Goal: Task Accomplishment & Management: Manage account settings

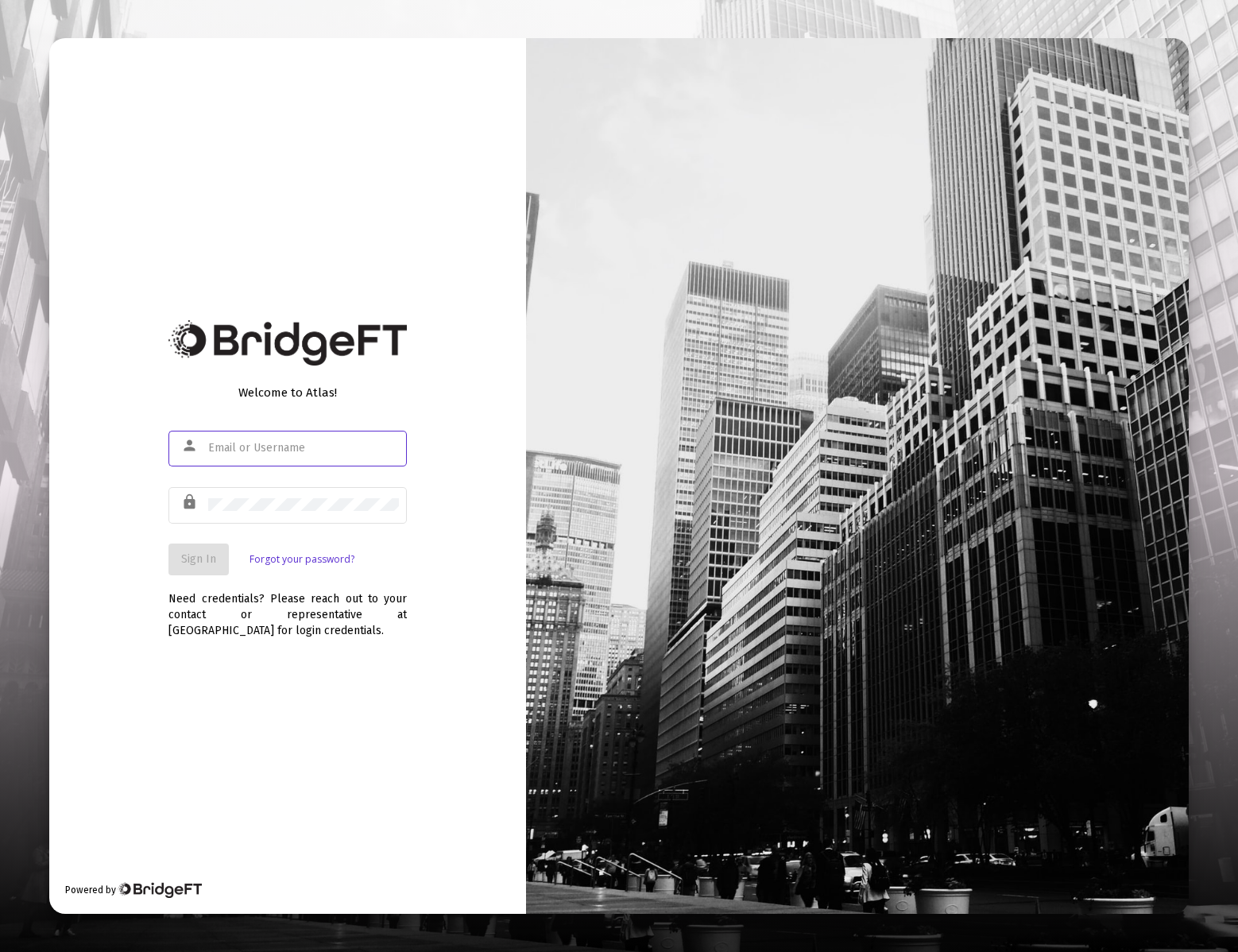
click at [290, 446] on input "text" at bounding box center [303, 448] width 190 height 13
type input "[EMAIL_ADDRESS][DOMAIN_NAME]"
click at [191, 568] on button "Sign In" at bounding box center [199, 559] width 60 height 32
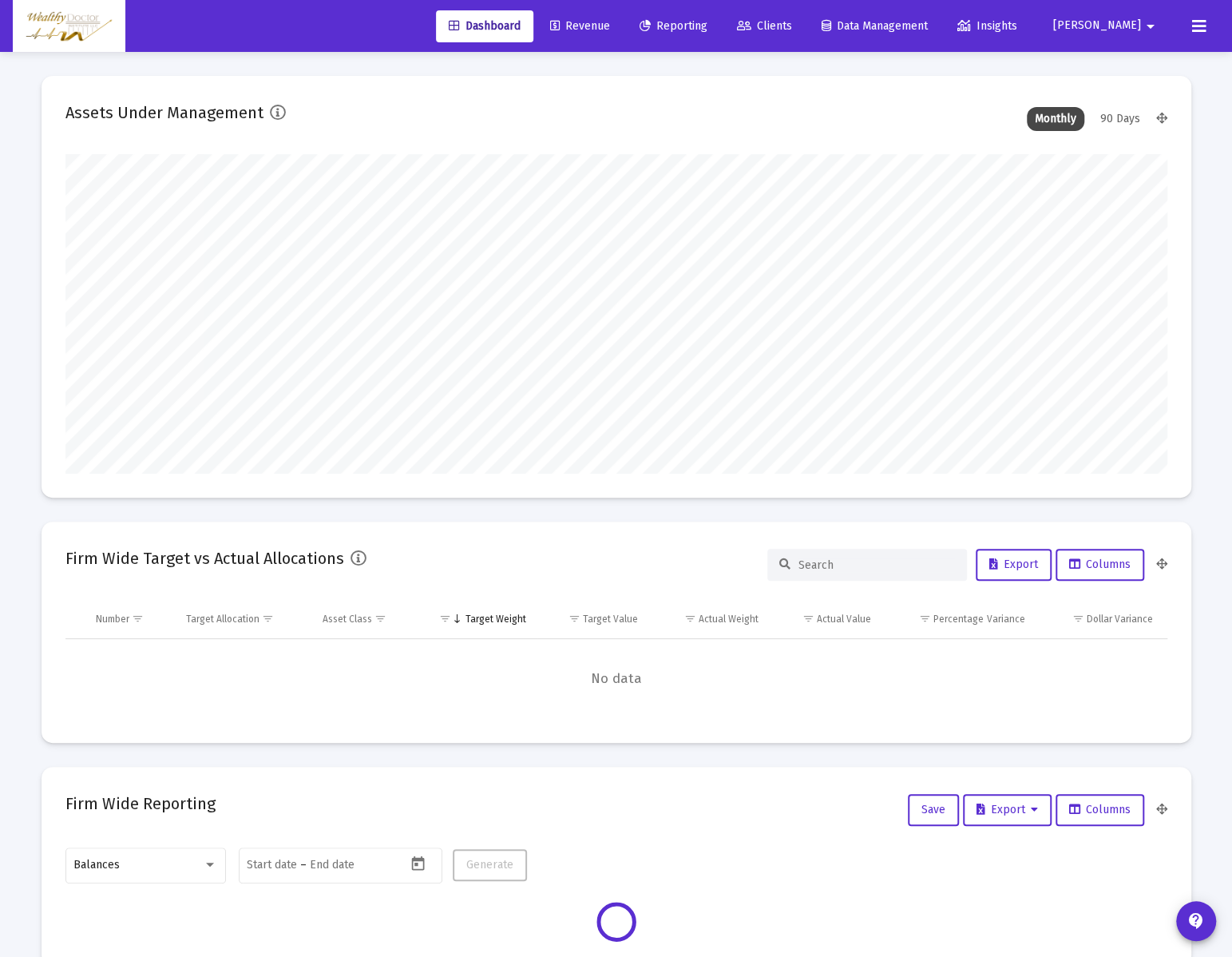
scroll to position [320, 1102]
type input "[DATE]"
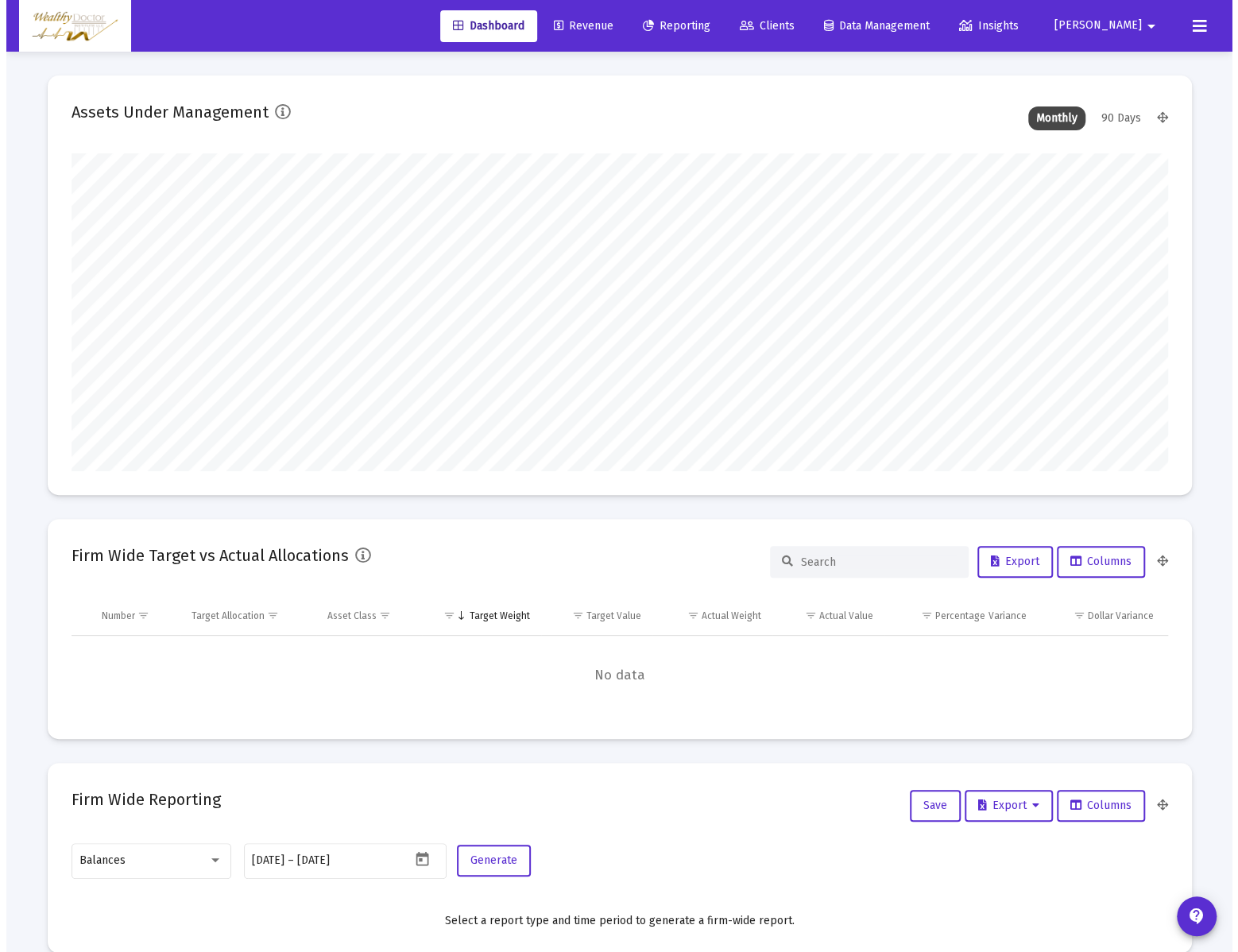
scroll to position [318, 512]
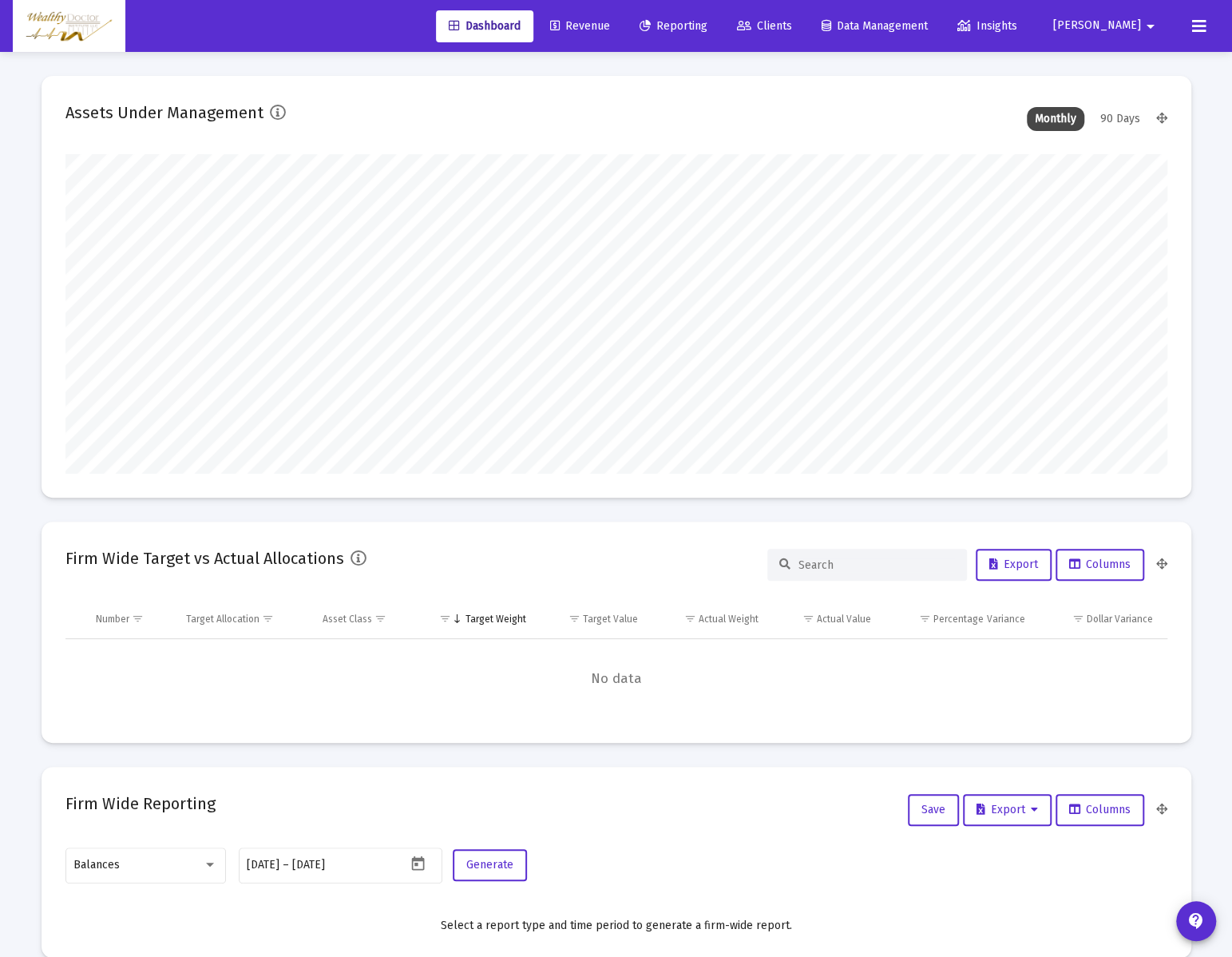
click at [610, 33] on span "Revenue" at bounding box center [580, 26] width 60 height 14
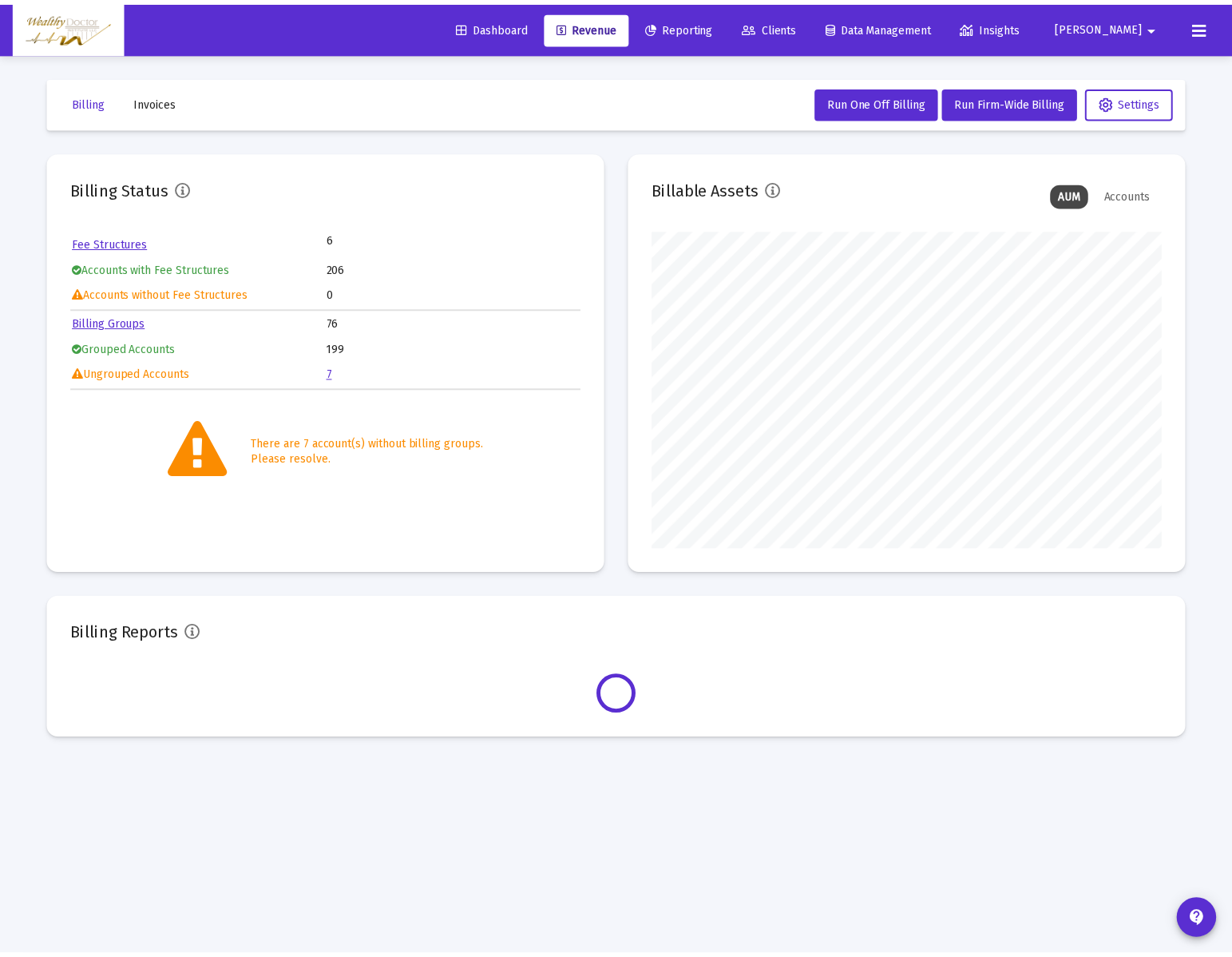
scroll to position [320, 514]
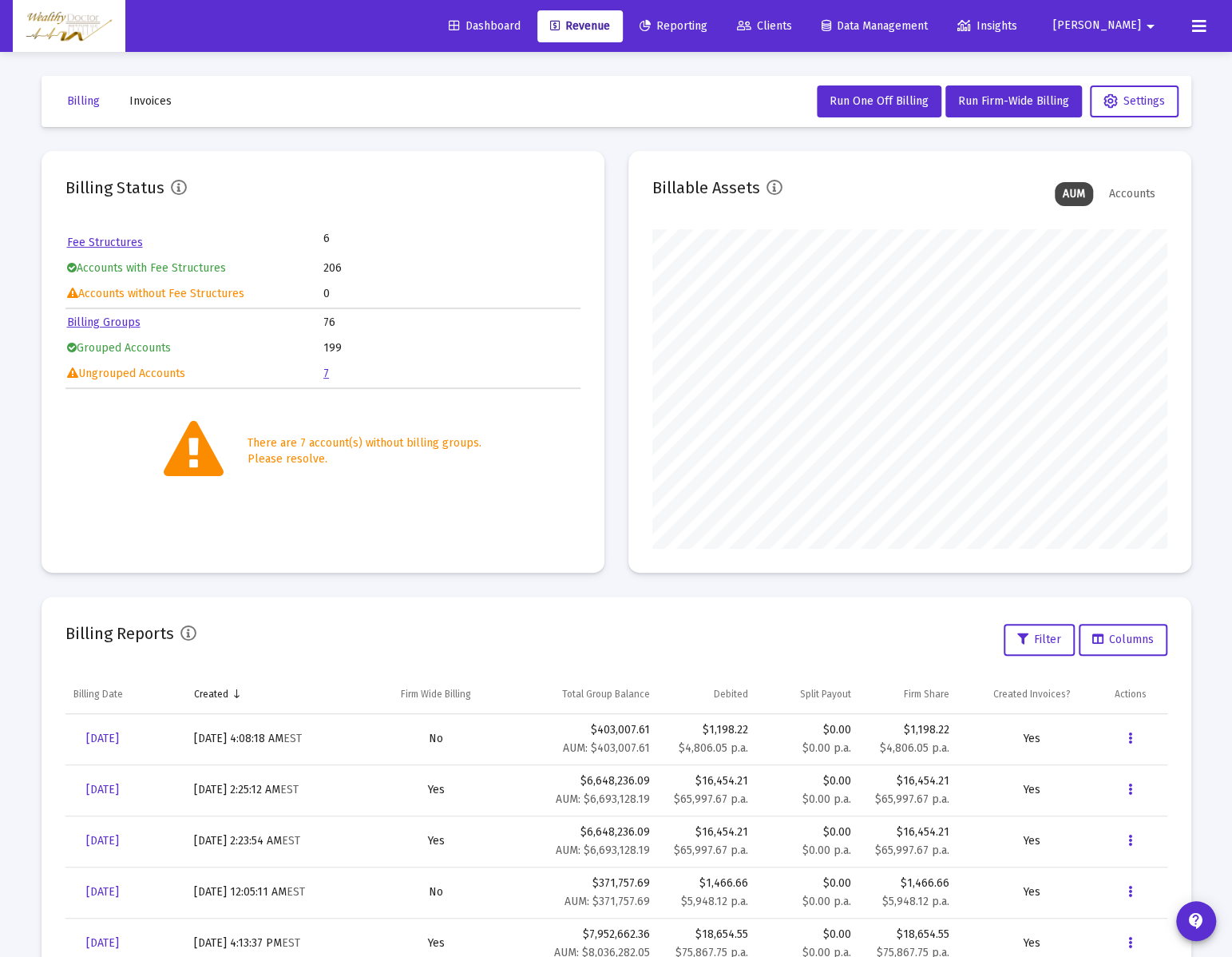
click at [326, 375] on link "7" at bounding box center [326, 373] width 5 height 14
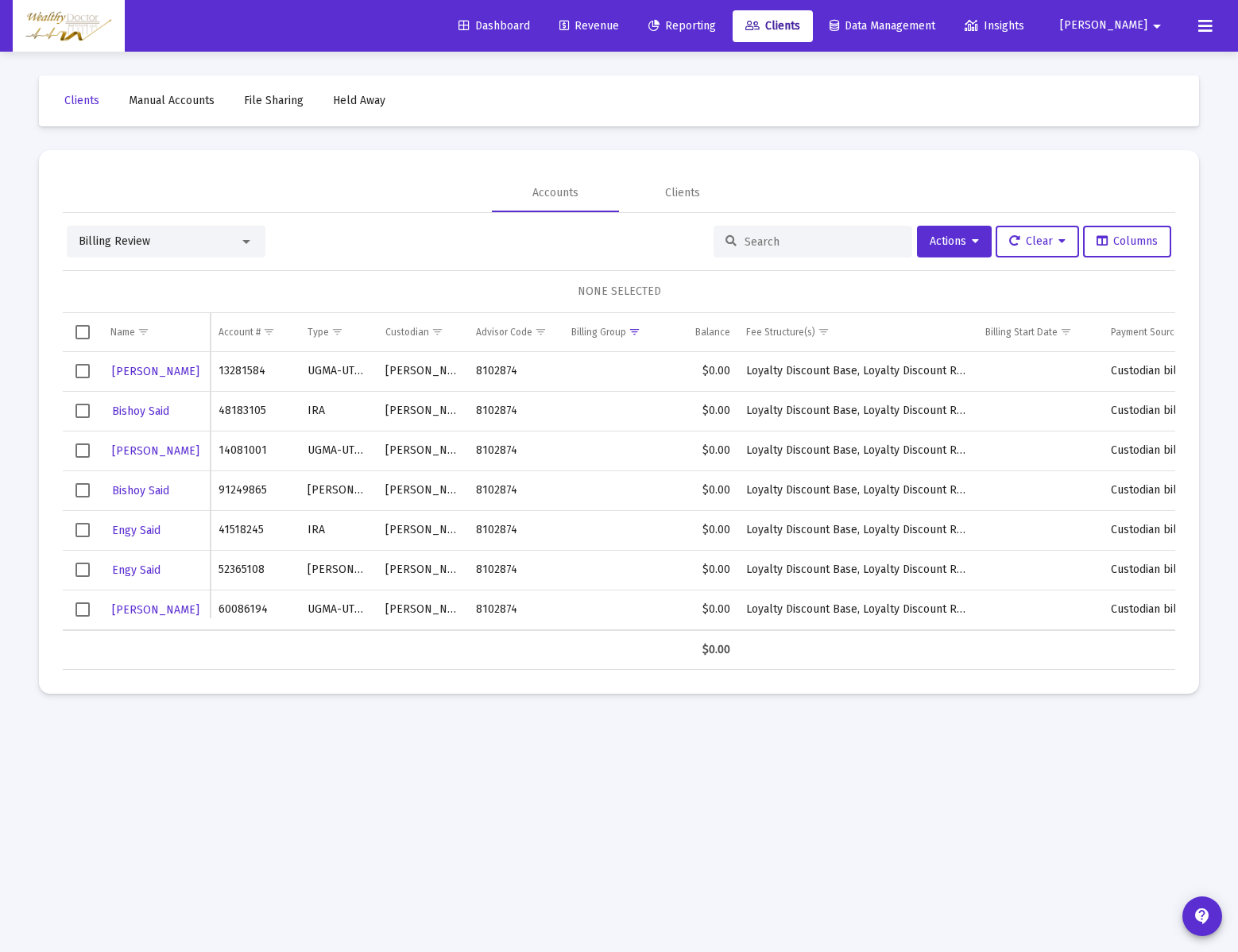
click at [530, 22] on span "Dashboard" at bounding box center [494, 26] width 72 height 14
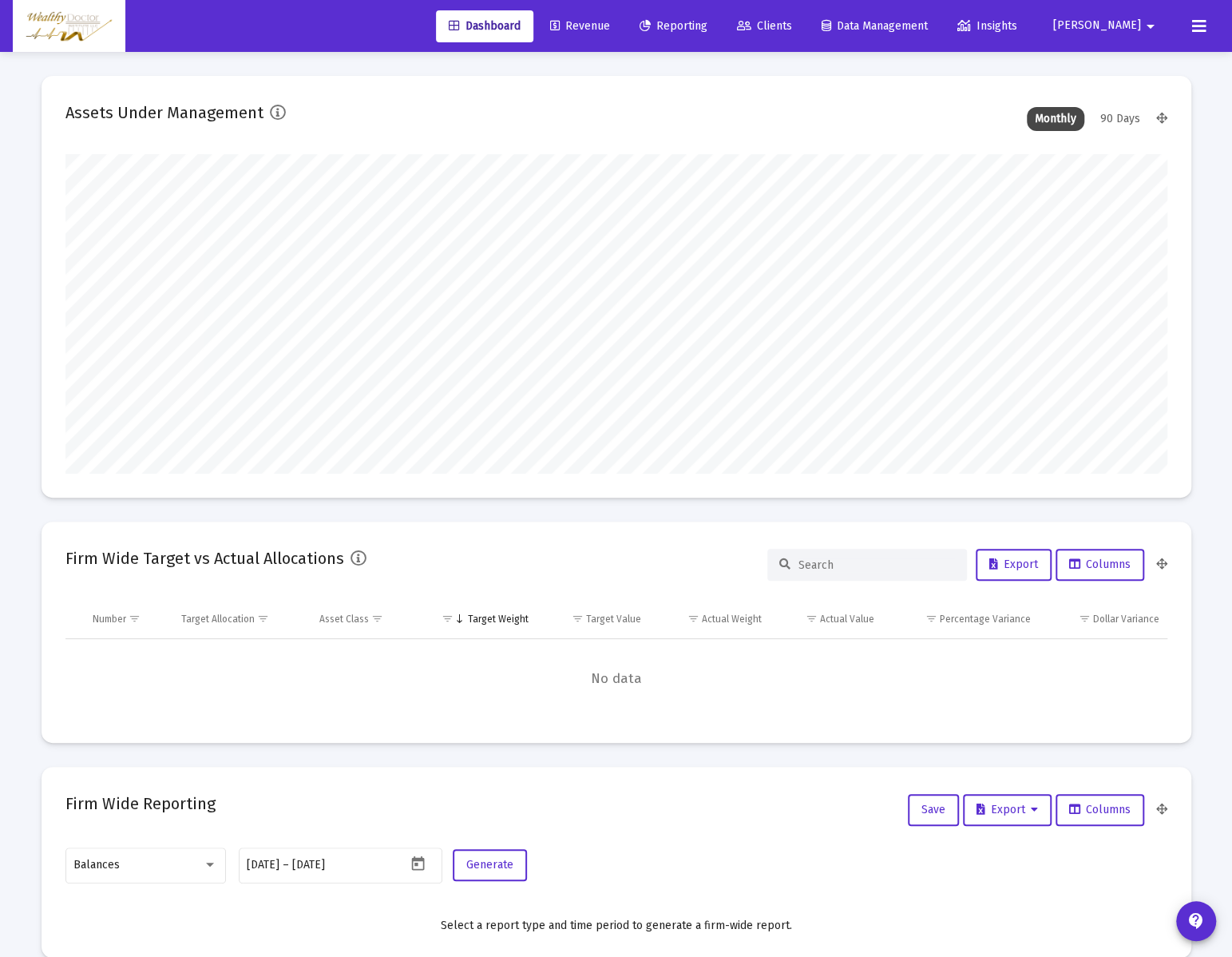
scroll to position [320, 593]
click at [560, 25] on icon at bounding box center [555, 26] width 10 height 11
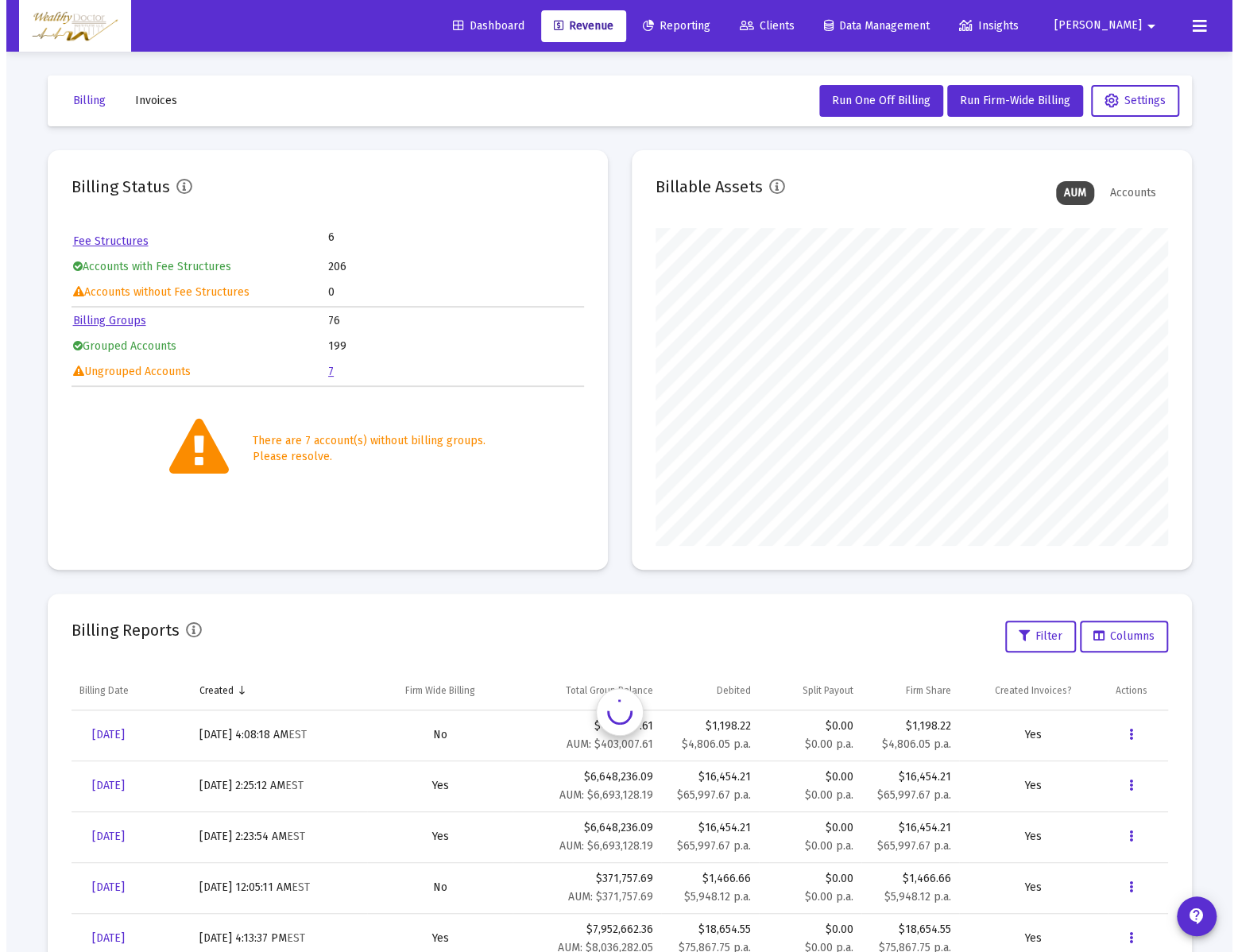
scroll to position [318, 512]
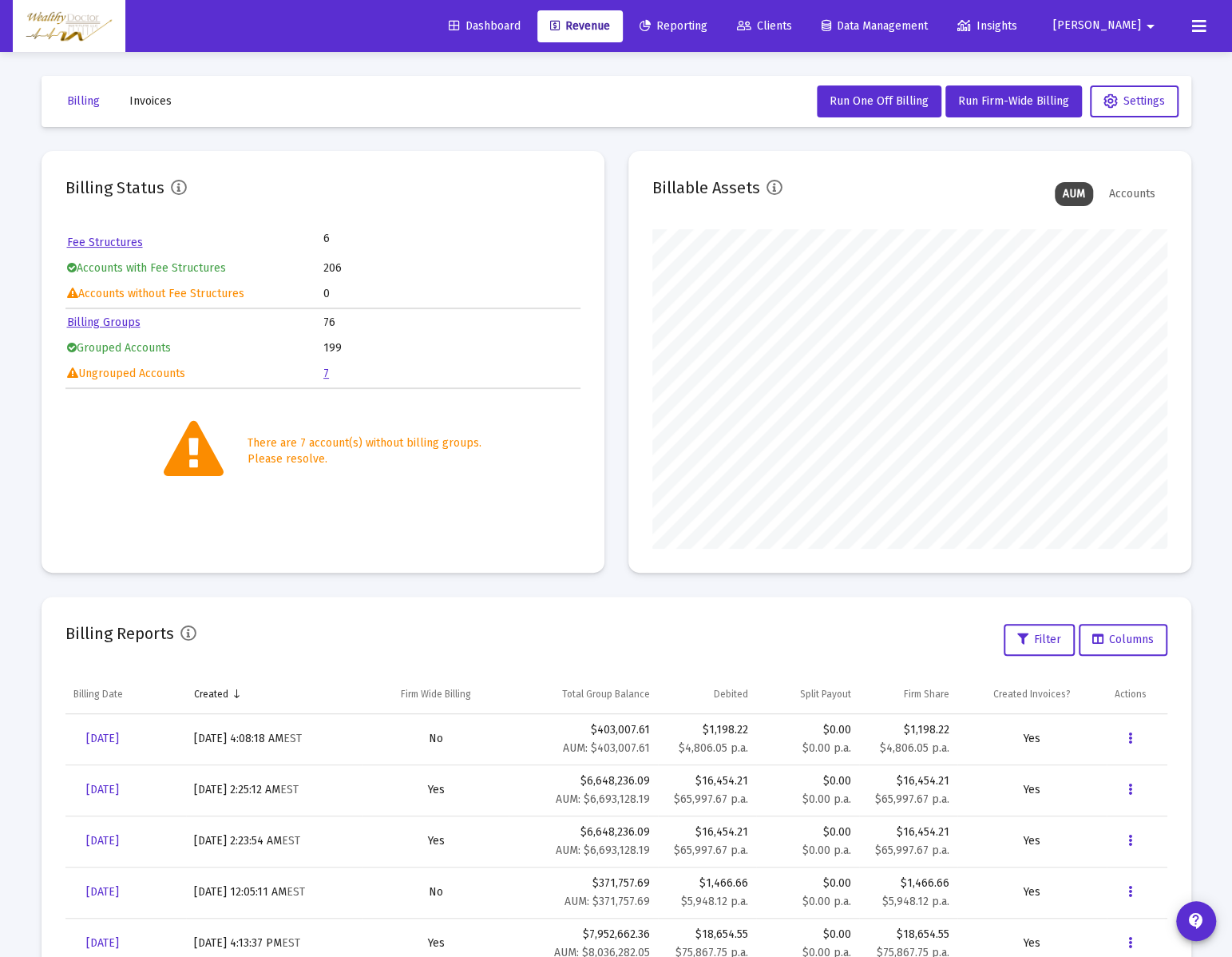
click at [326, 374] on link "7" at bounding box center [326, 373] width 5 height 14
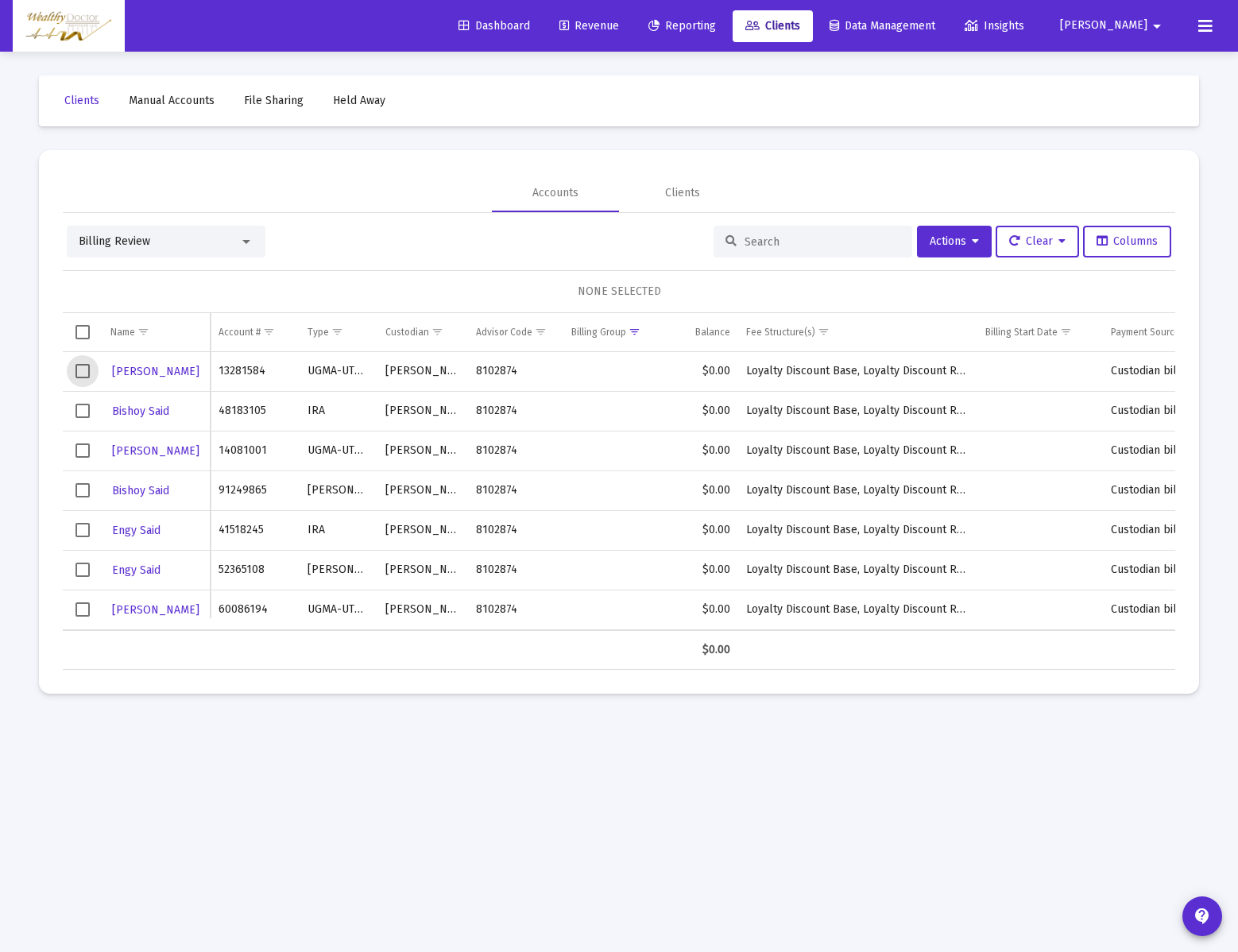
click at [82, 374] on span "Select row" at bounding box center [83, 371] width 15 height 15
click at [79, 406] on span "Select row" at bounding box center [83, 411] width 15 height 15
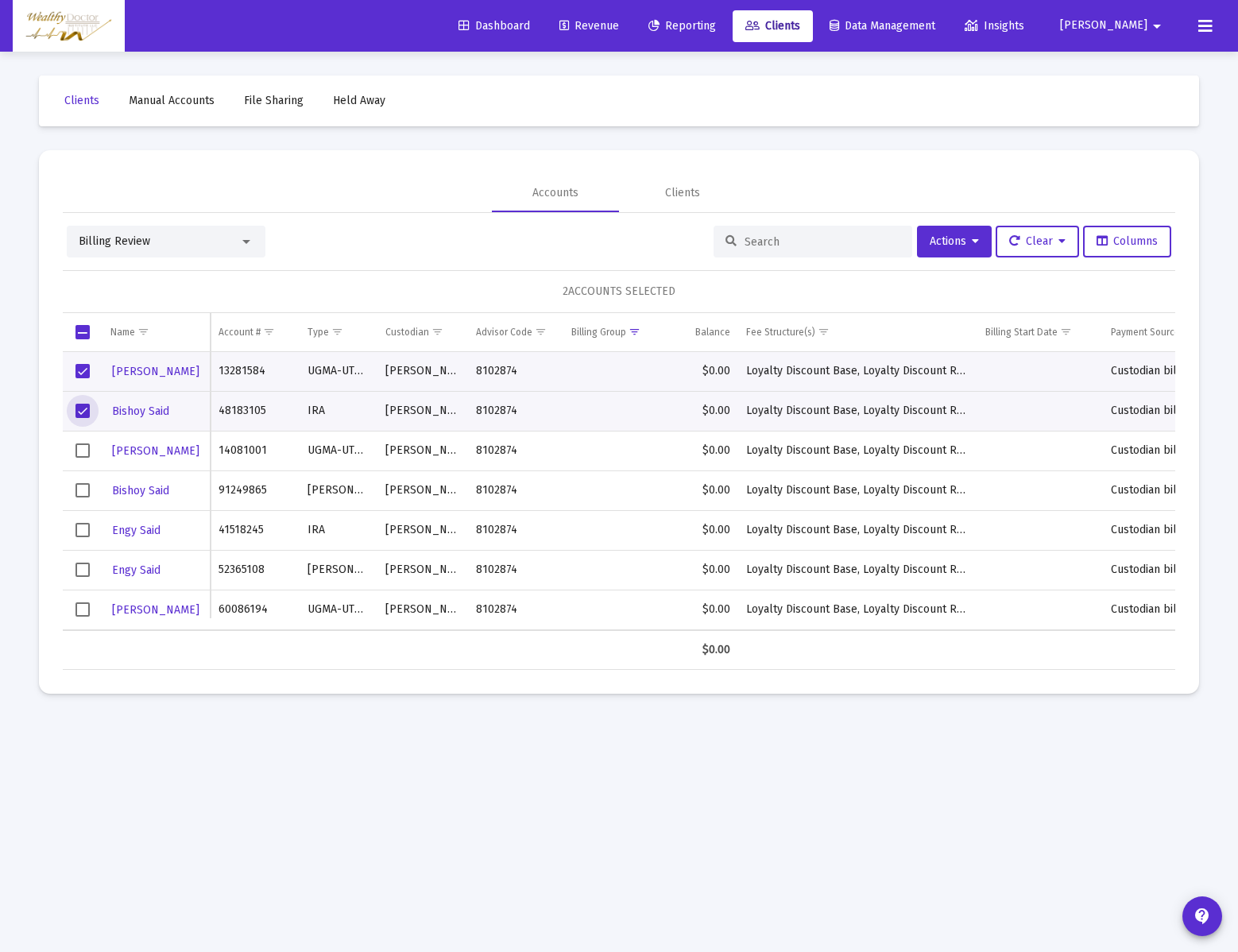
click at [84, 451] on span "Select row" at bounding box center [83, 451] width 15 height 15
click at [85, 483] on span "Select row" at bounding box center [83, 490] width 15 height 15
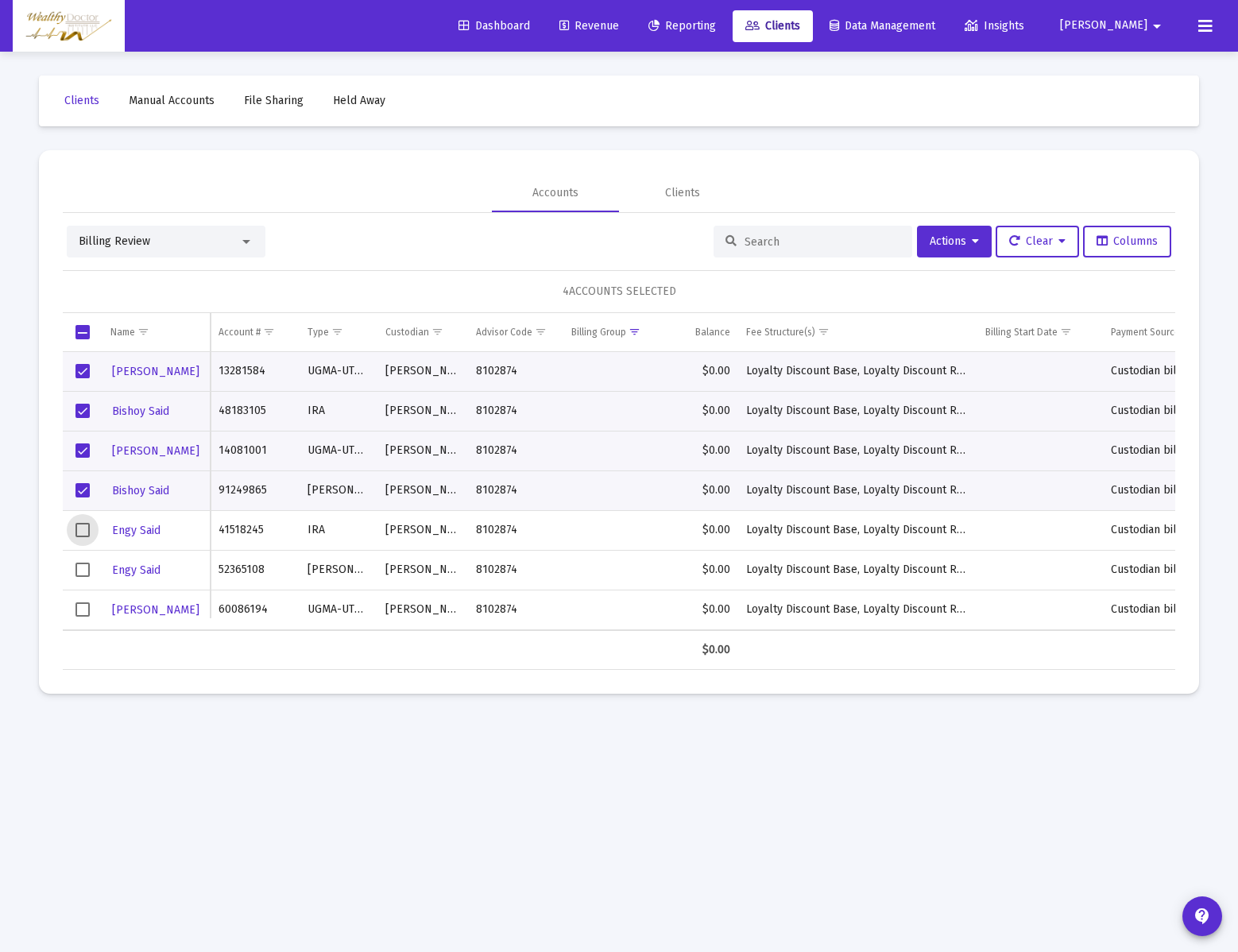
click at [85, 523] on span "Select row" at bounding box center [83, 530] width 15 height 15
click at [78, 573] on span "Select row" at bounding box center [83, 569] width 15 height 15
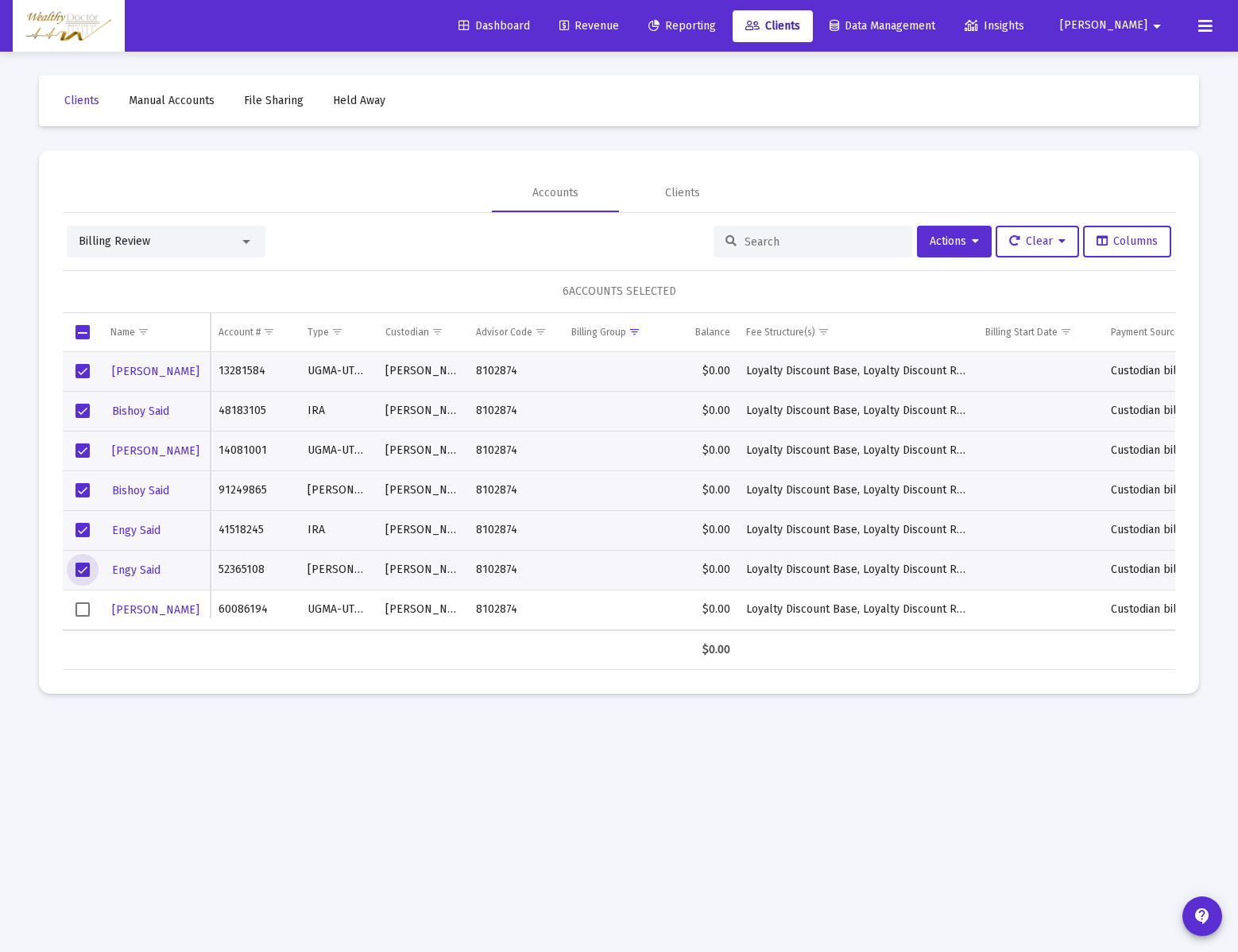
click at [87, 611] on span "Select row" at bounding box center [83, 609] width 15 height 15
click at [981, 251] on button "Actions" at bounding box center [955, 241] width 75 height 32
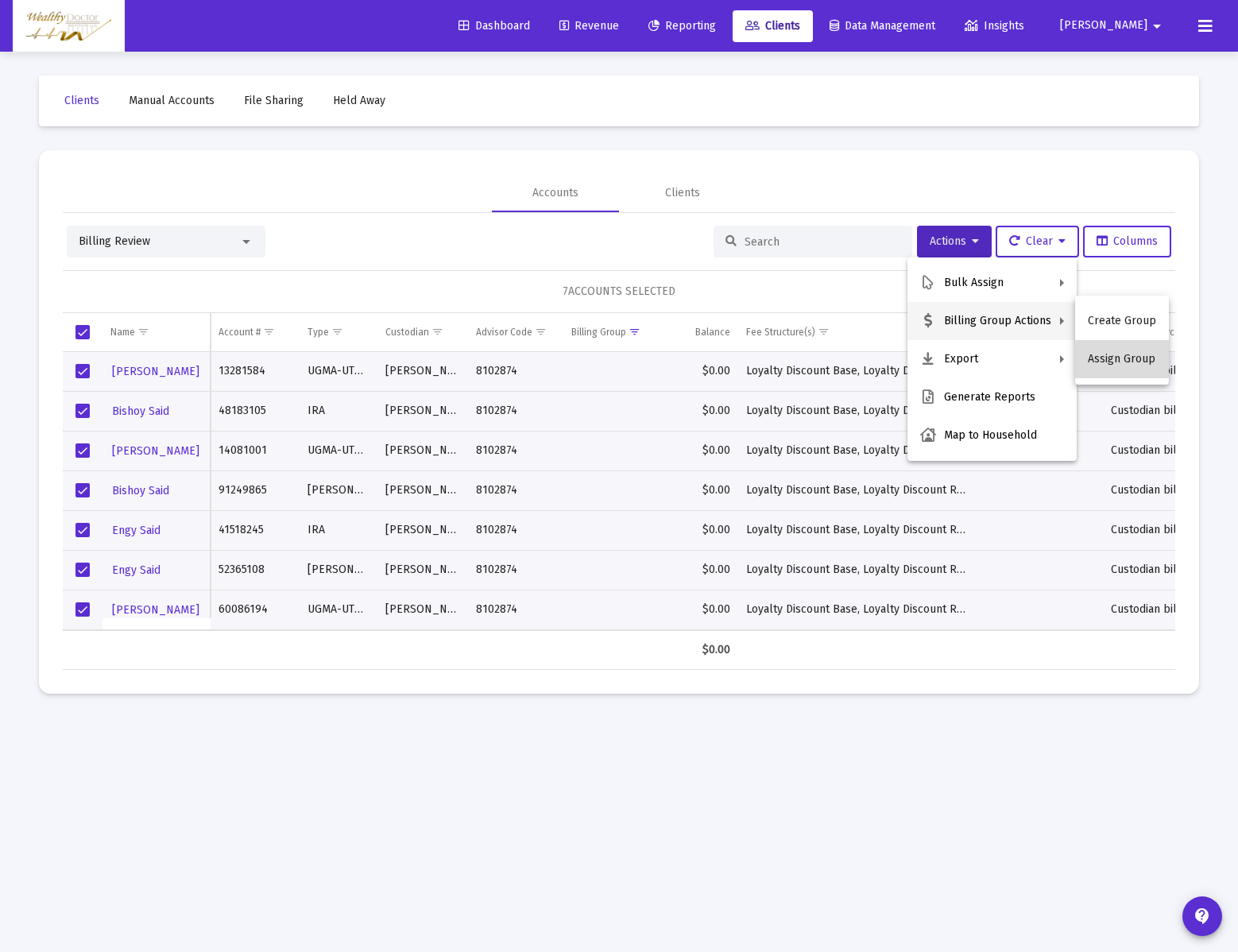
click at [1123, 356] on button "Assign Group" at bounding box center [1122, 359] width 94 height 38
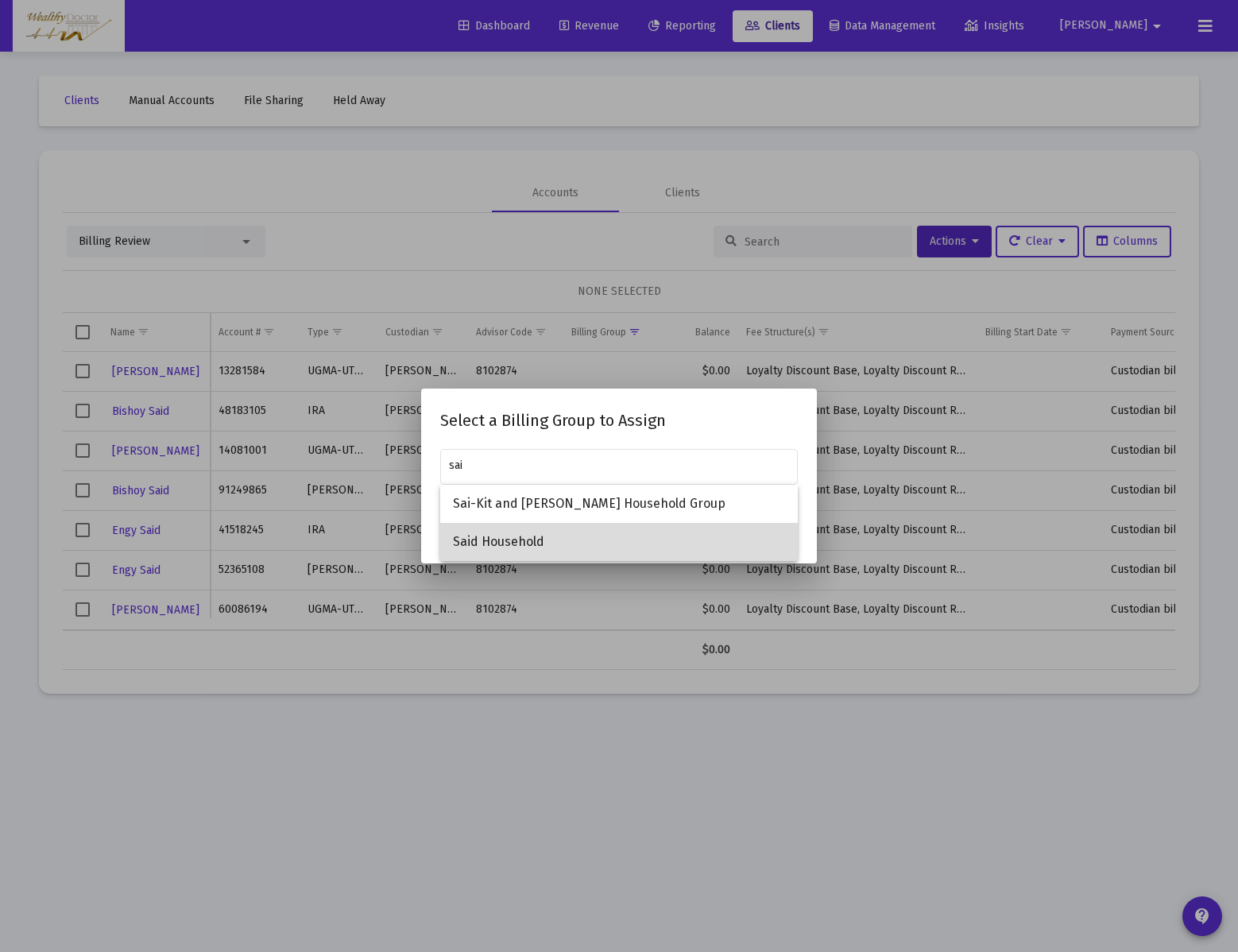
click at [594, 532] on span "Said Household" at bounding box center [619, 542] width 333 height 38
type input "Said Household"
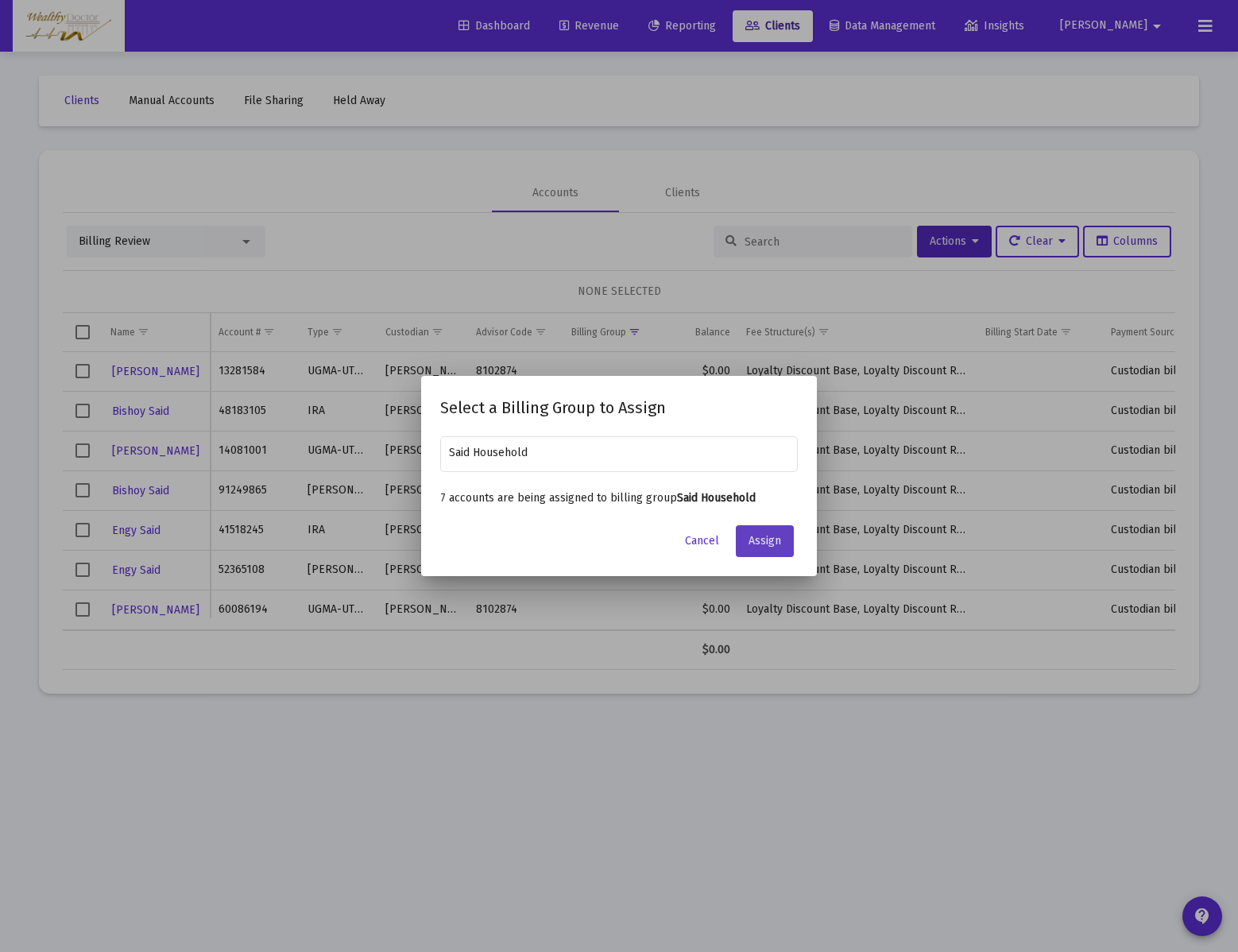
click at [755, 543] on span "Assign" at bounding box center [765, 541] width 33 height 14
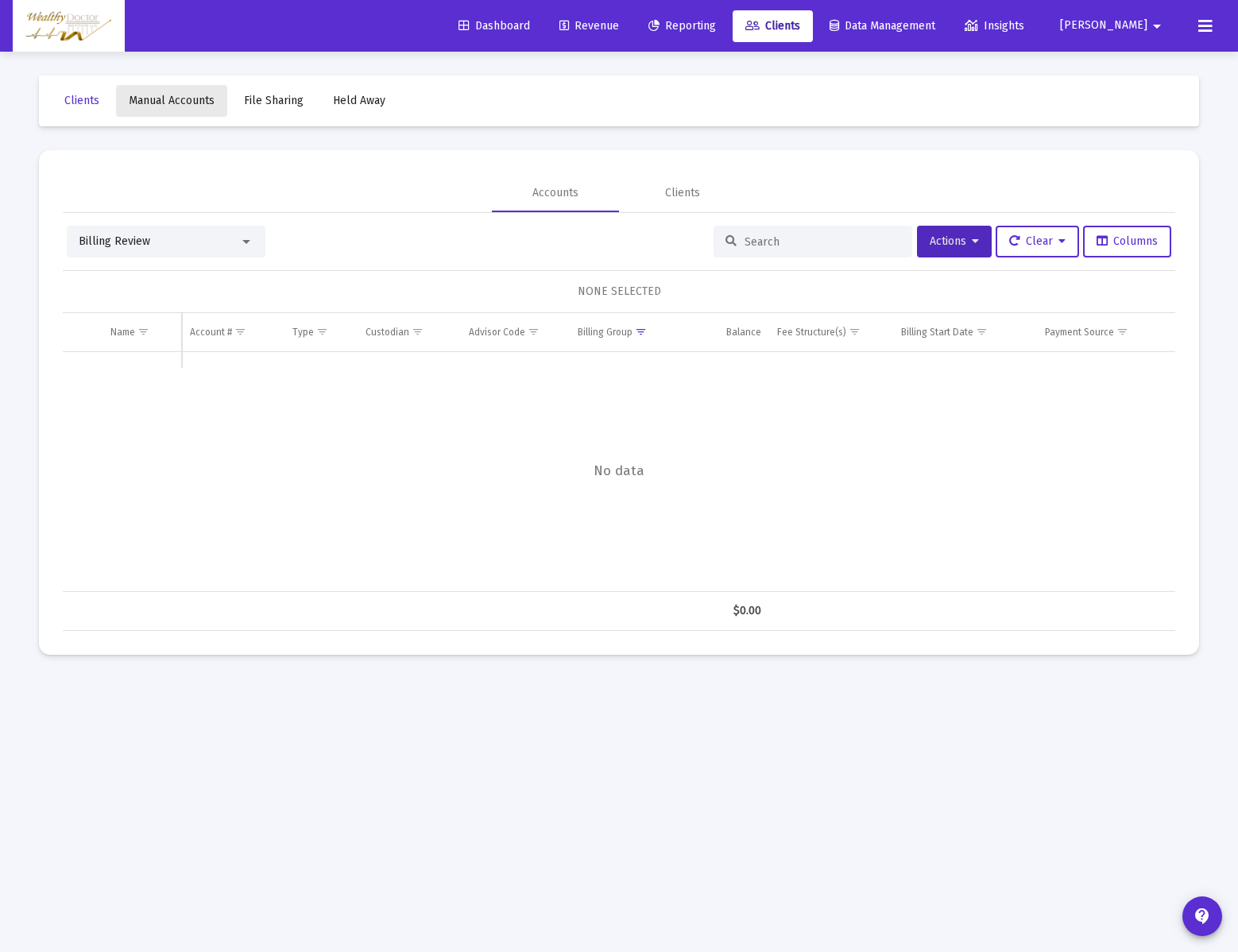
click at [177, 108] on span "Manual Accounts" at bounding box center [171, 101] width 86 height 14
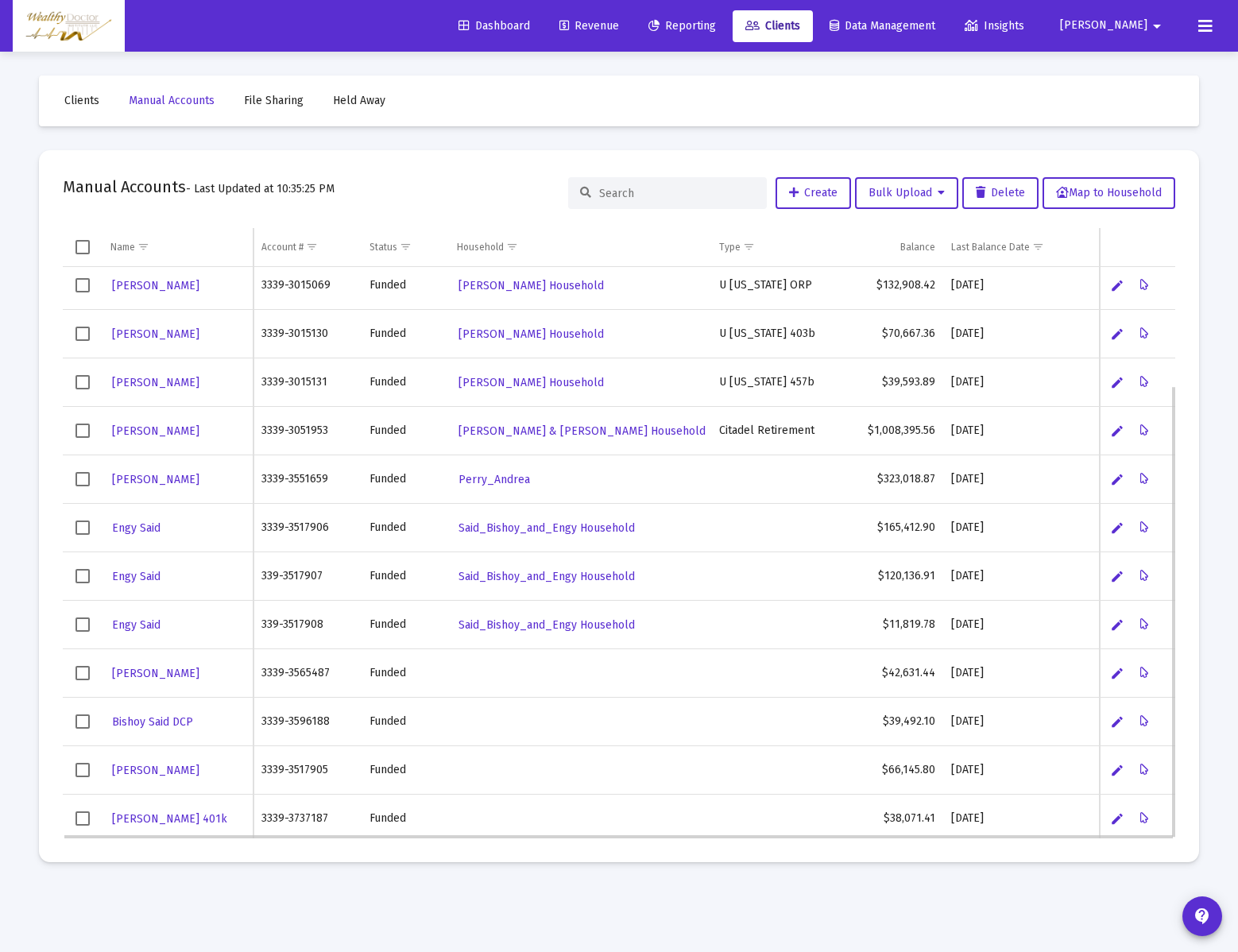
scroll to position [150, 0]
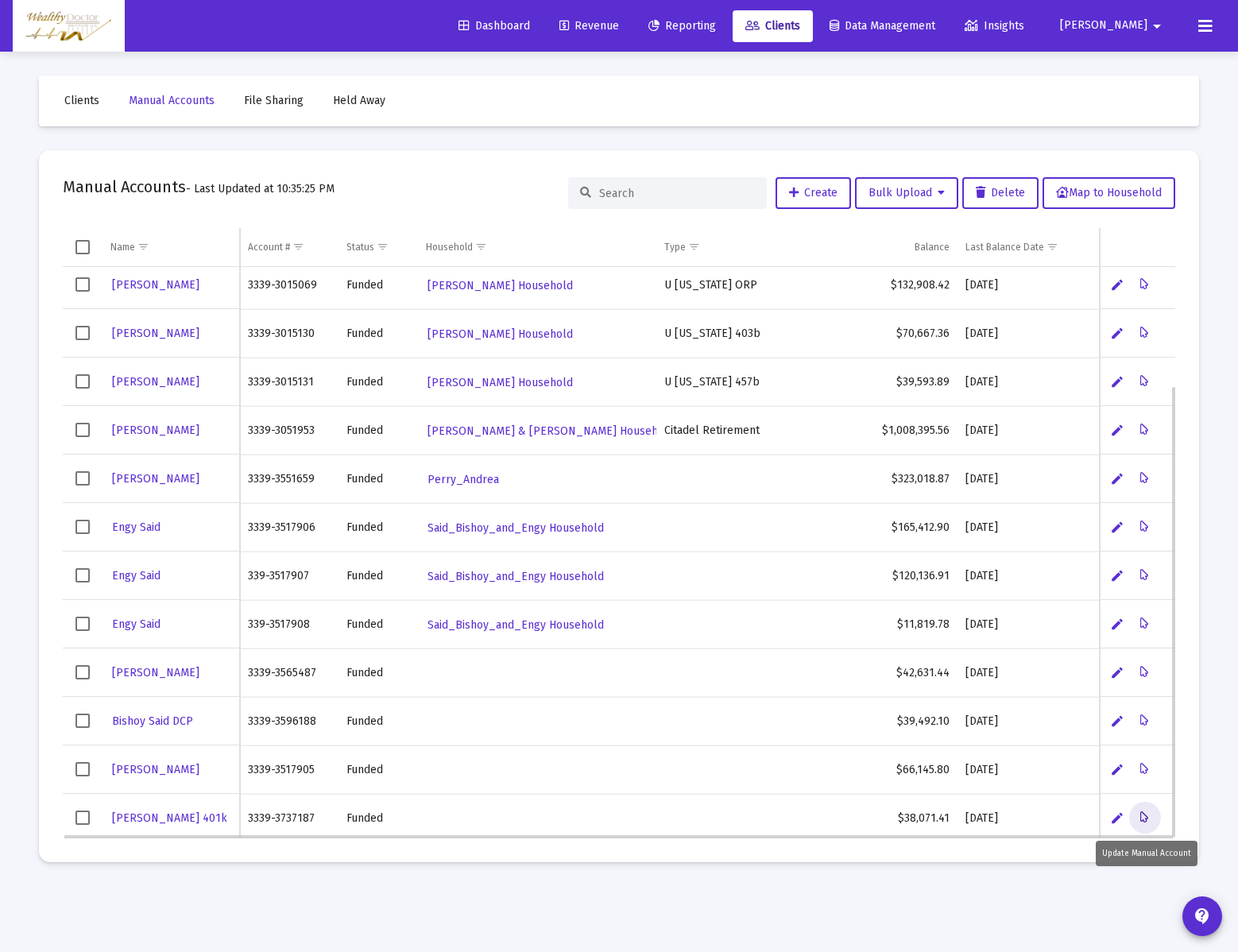
click at [1146, 812] on icon "Data grid" at bounding box center [1145, 818] width 9 height 19
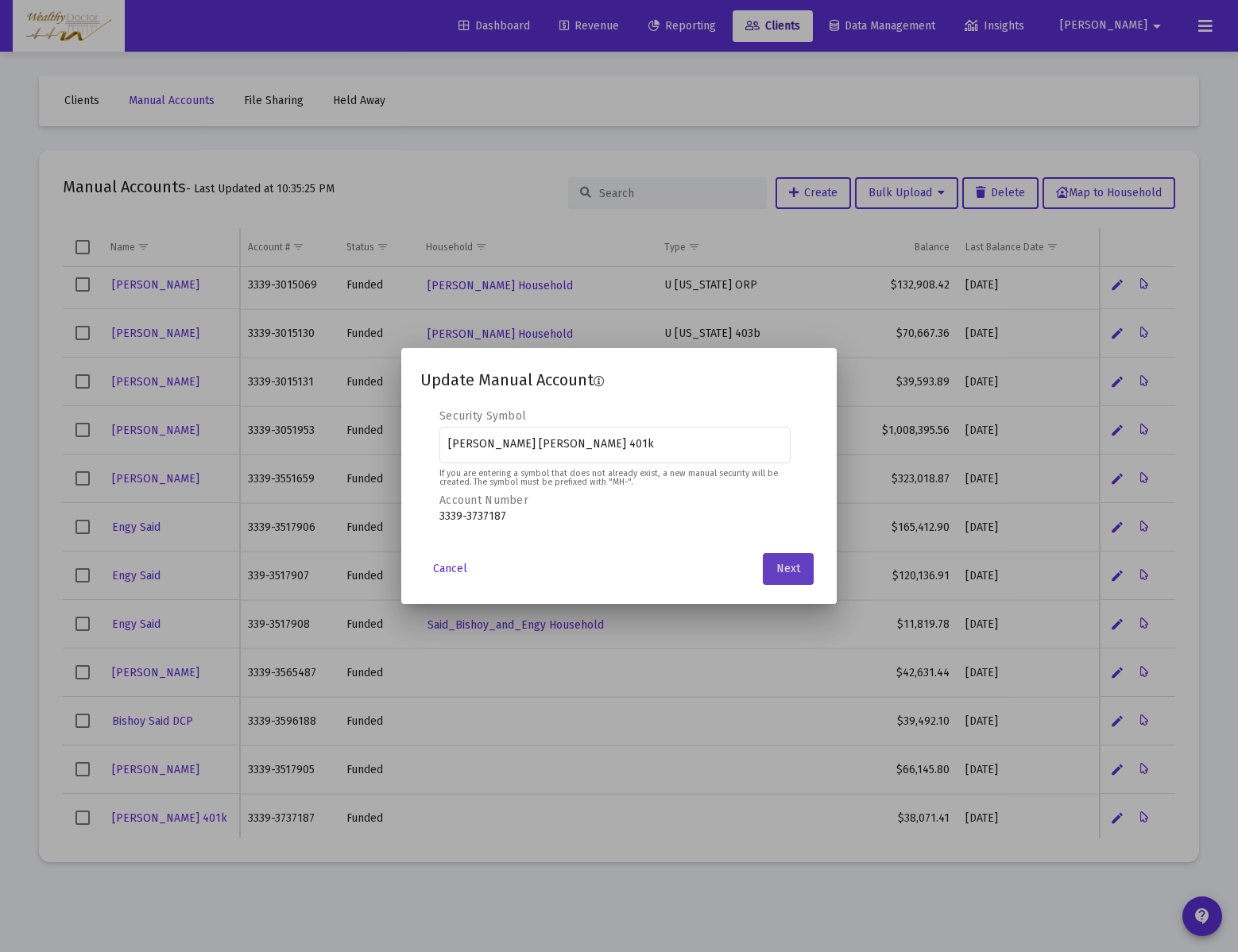
click at [808, 562] on button "Next" at bounding box center [788, 569] width 51 height 32
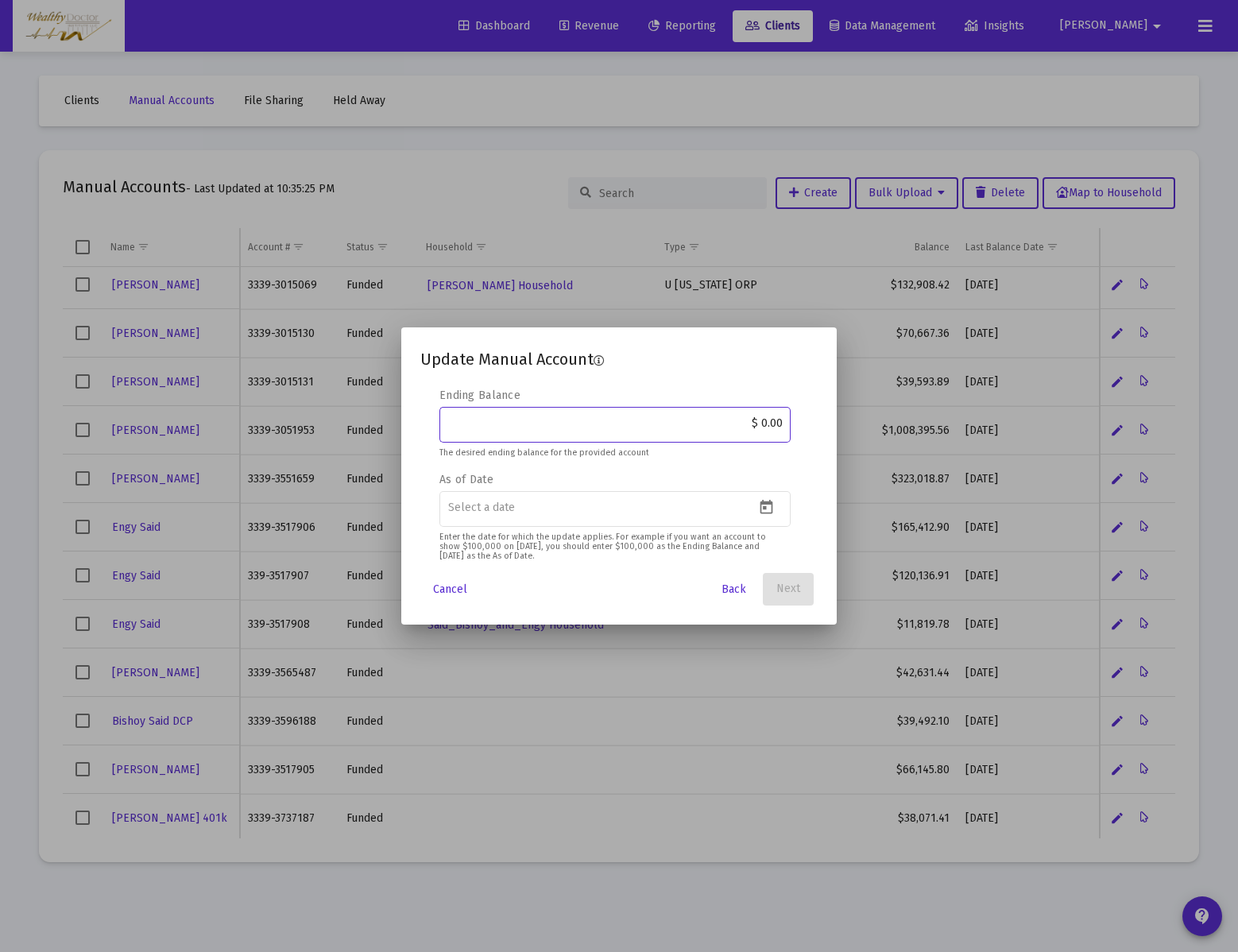
drag, startPoint x: 732, startPoint y: 426, endPoint x: 890, endPoint y: 424, distance: 158.0
click at [890, 424] on div "Update Manual Account Editable create 2 3 4 Security Symbol [PERSON_NAME] [PERS…" at bounding box center [619, 476] width 1238 height 952
type input "$ 40,540.61"
click at [768, 507] on icon "Open calendar" at bounding box center [766, 507] width 16 height 16
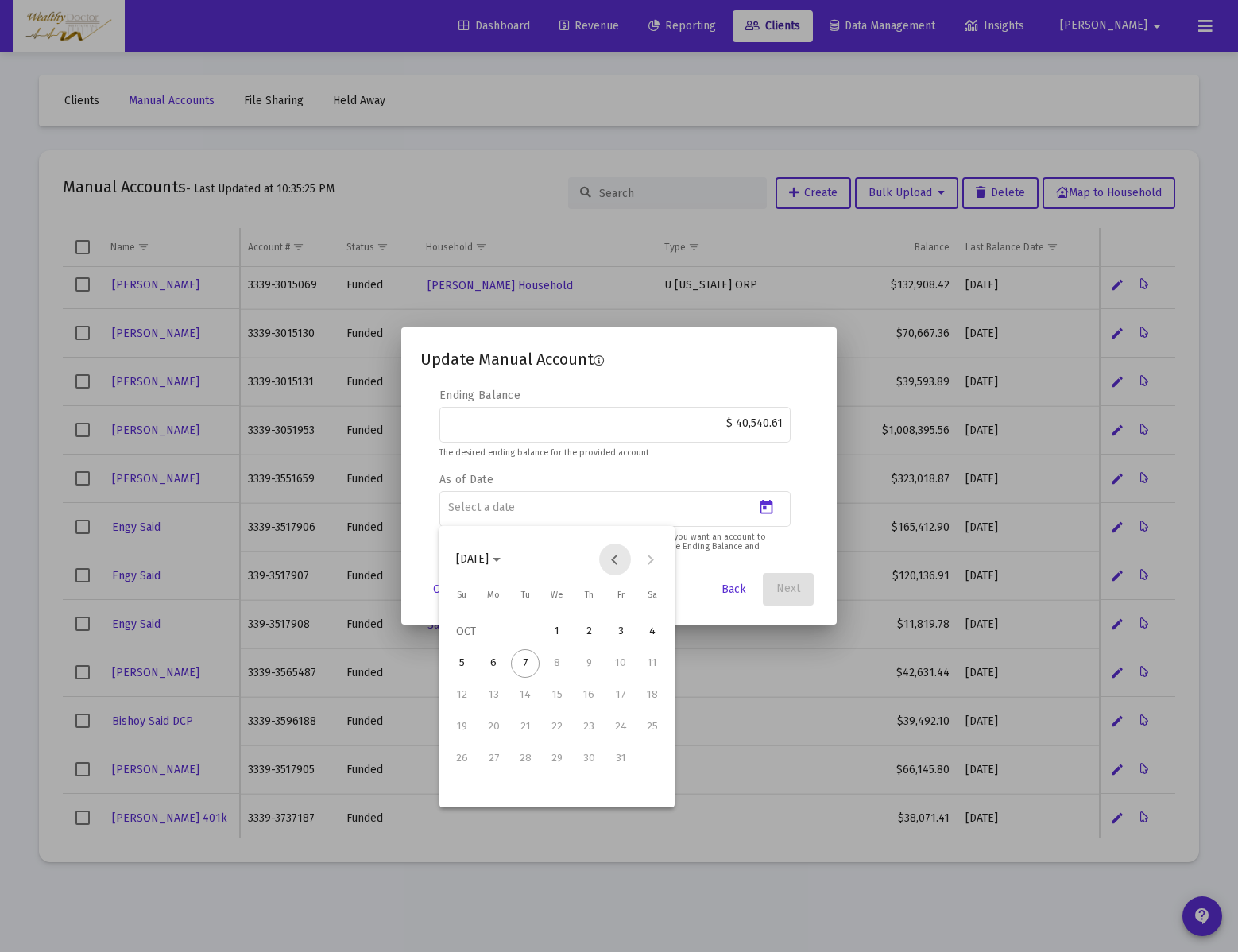
click at [612, 562] on button "Previous month" at bounding box center [615, 559] width 32 height 32
click at [531, 791] on div "30" at bounding box center [525, 790] width 28 height 28
type input "[DATE]"
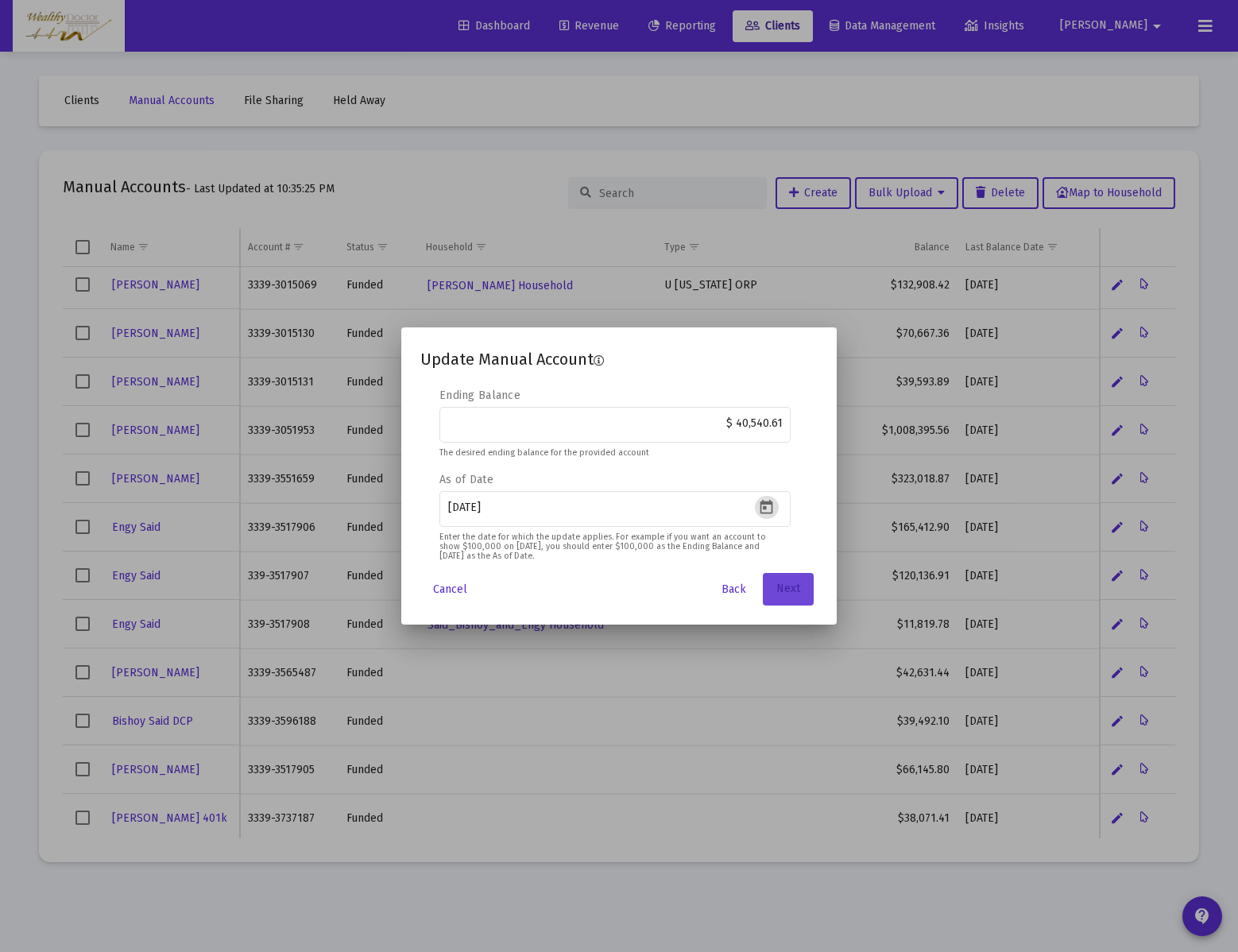
click at [786, 592] on span "Next" at bounding box center [788, 589] width 24 height 14
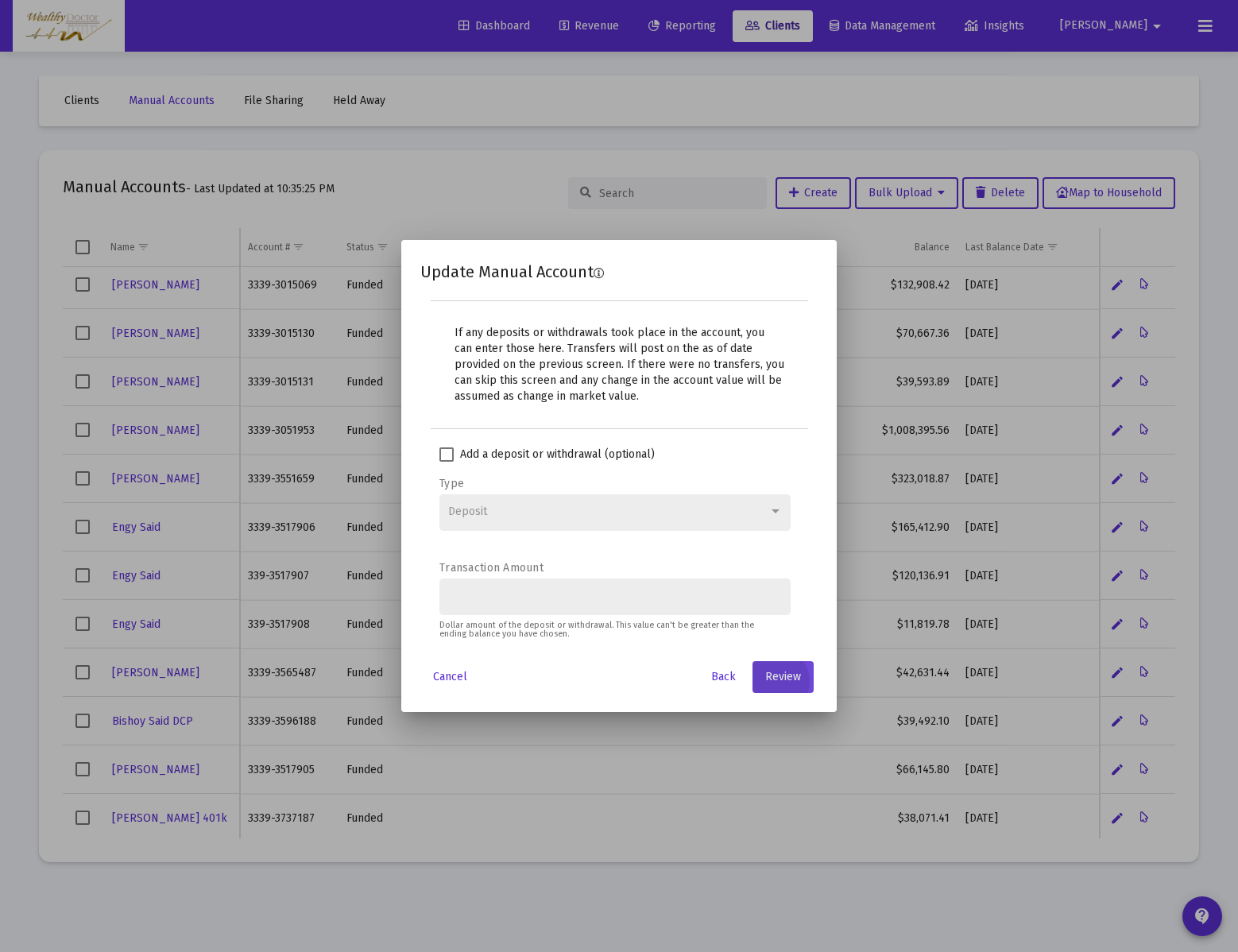
click at [785, 673] on span "Review" at bounding box center [783, 677] width 36 height 14
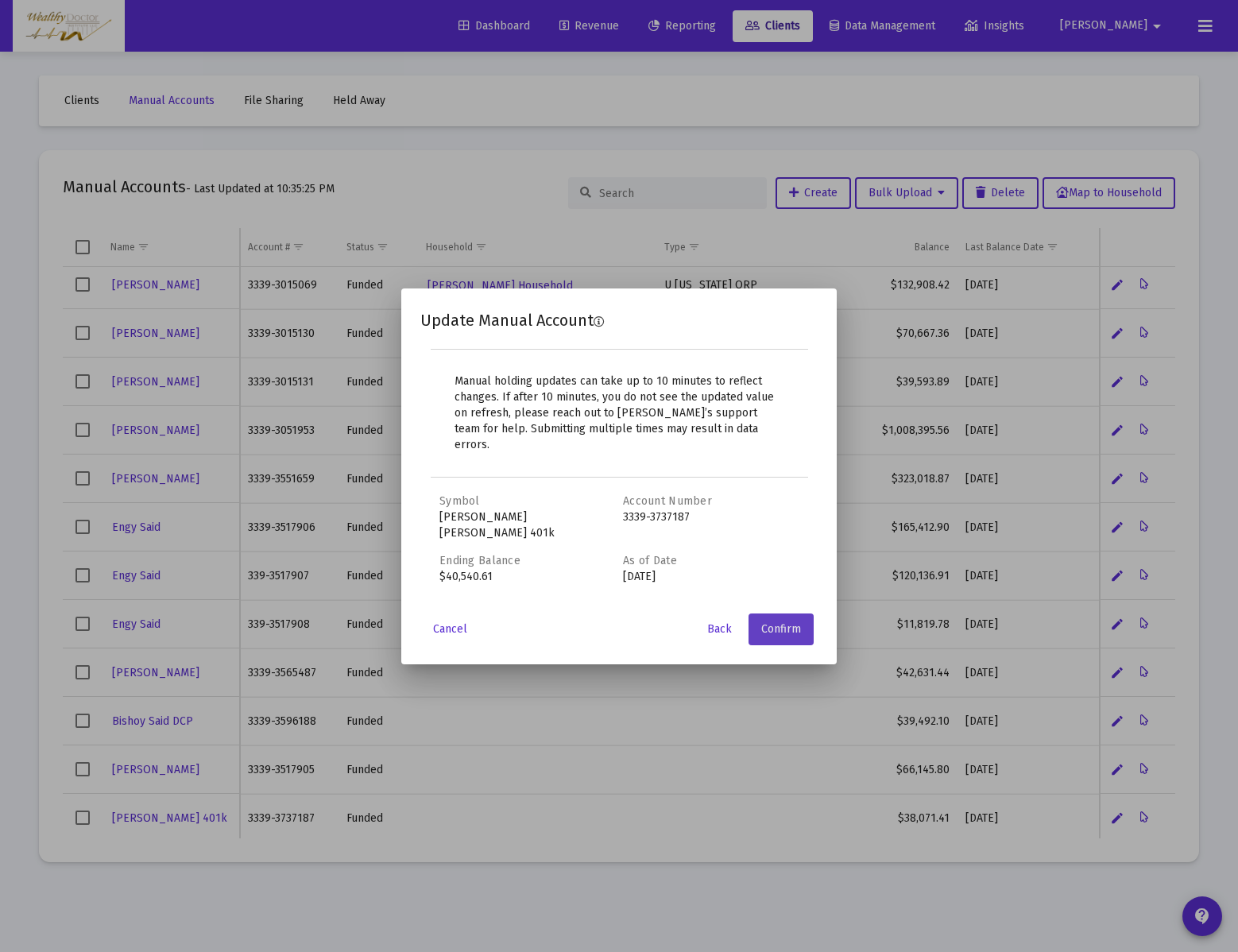
click at [792, 622] on span "Confirm" at bounding box center [781, 629] width 40 height 14
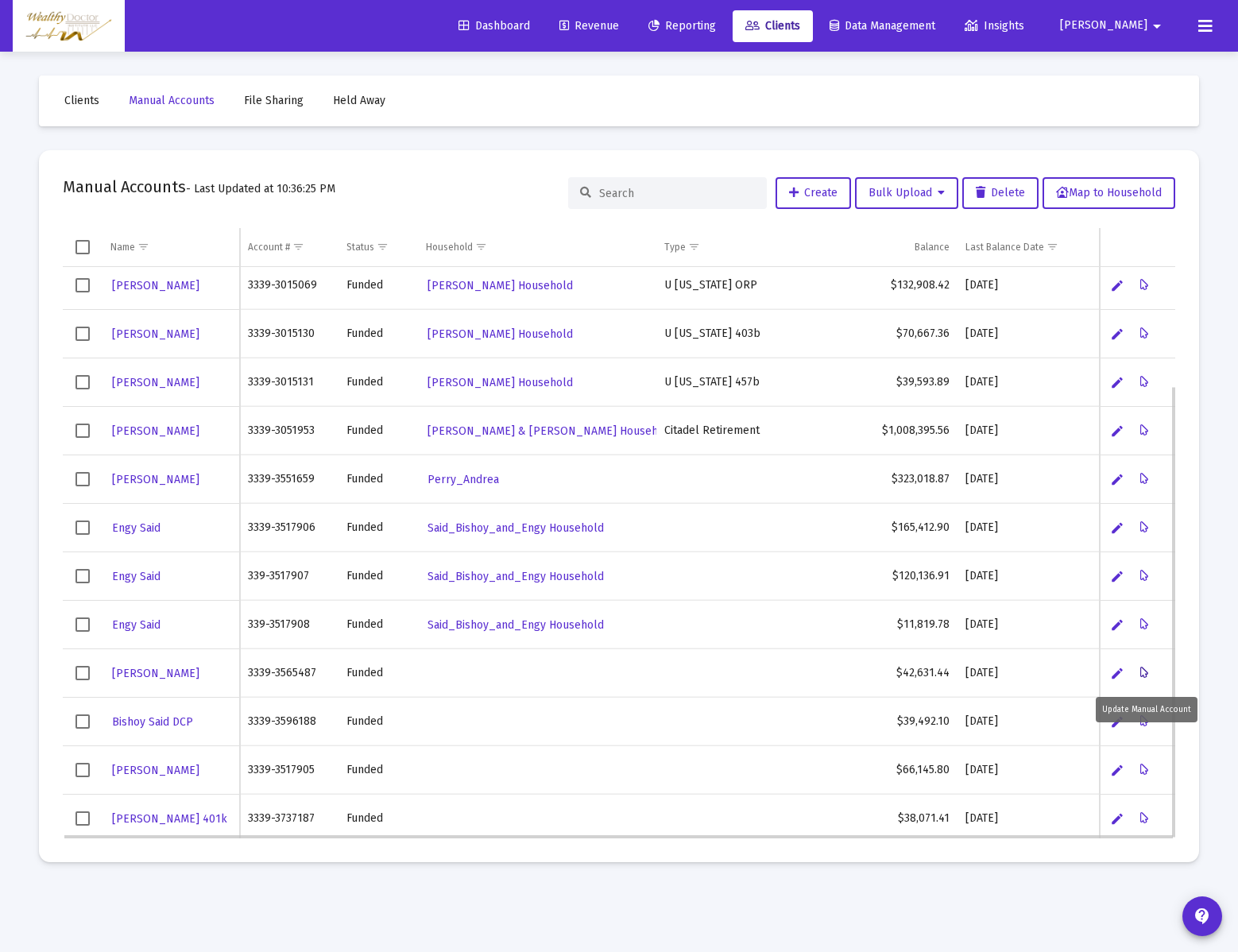
click at [1150, 669] on button "Data grid" at bounding box center [1145, 673] width 32 height 32
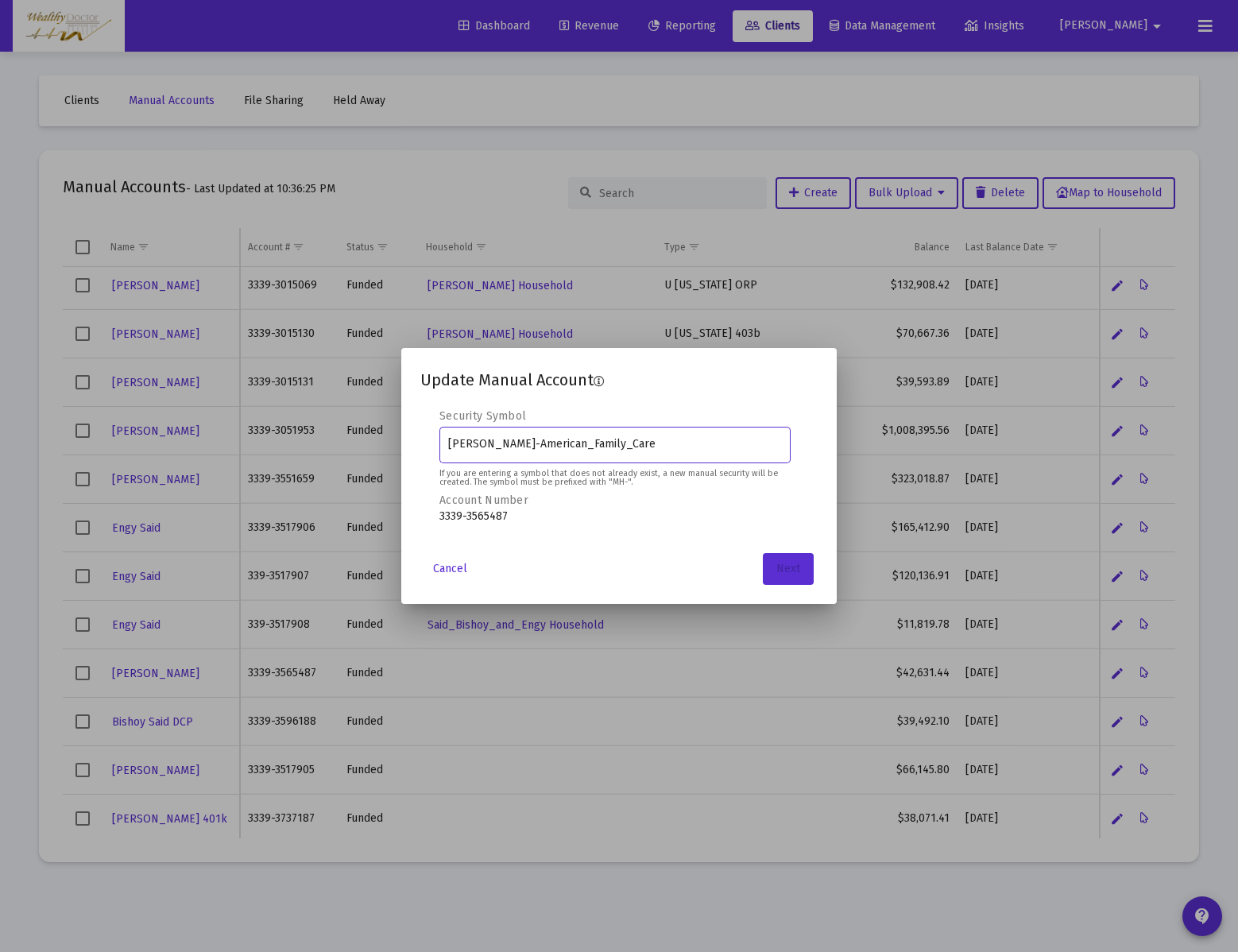
click at [801, 561] on button "Next" at bounding box center [788, 569] width 51 height 32
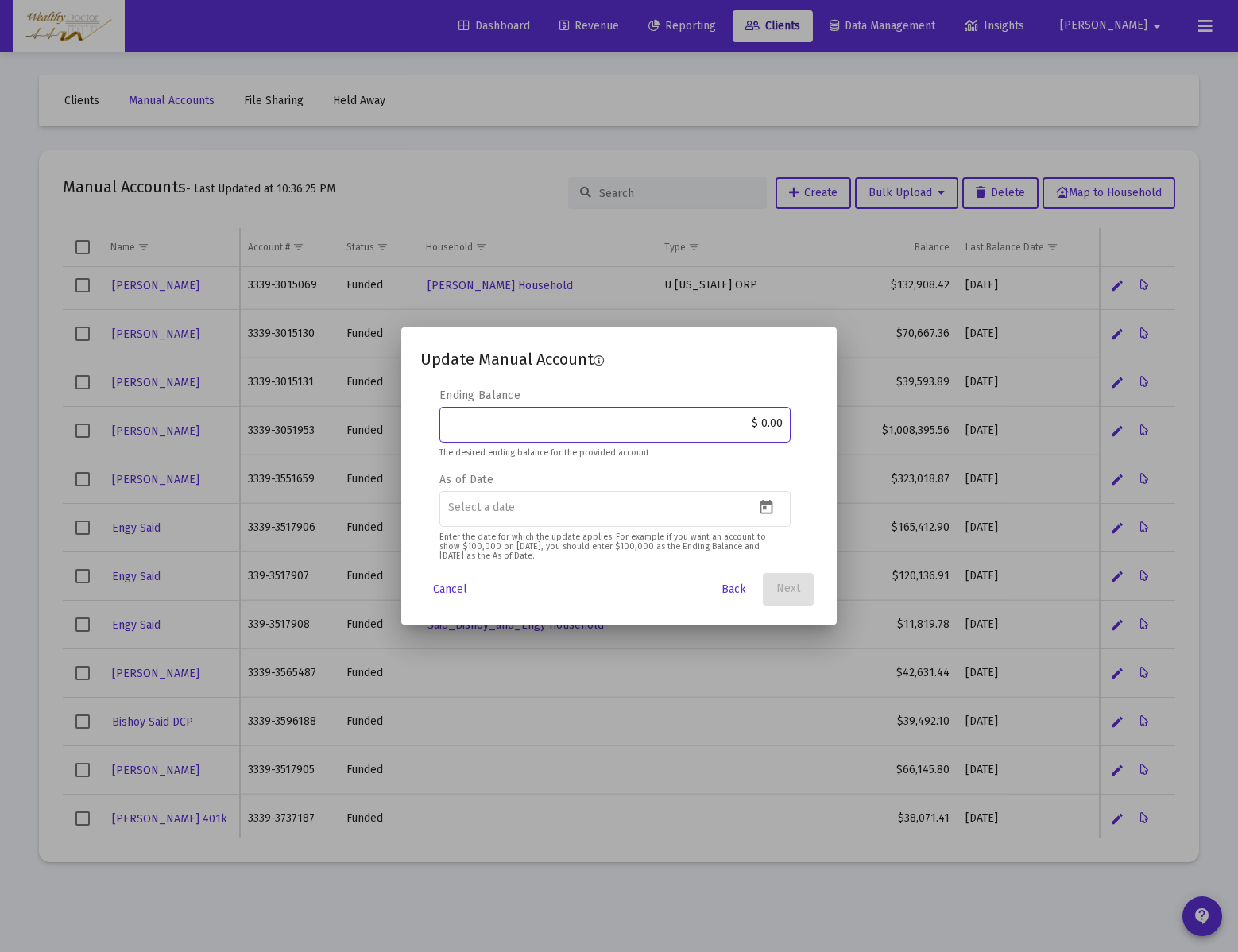
drag, startPoint x: 752, startPoint y: 425, endPoint x: 821, endPoint y: 426, distance: 69.0
click at [821, 426] on mat-dialog-content "Editable create 2 3 4 Security Symbol [PERSON_NAME]-American_Family_Care If you…" at bounding box center [619, 476] width 436 height 176
type input "$ 45,053.80"
click at [607, 507] on input at bounding box center [601, 507] width 308 height 13
click at [768, 502] on icon "Open calendar" at bounding box center [767, 507] width 13 height 15
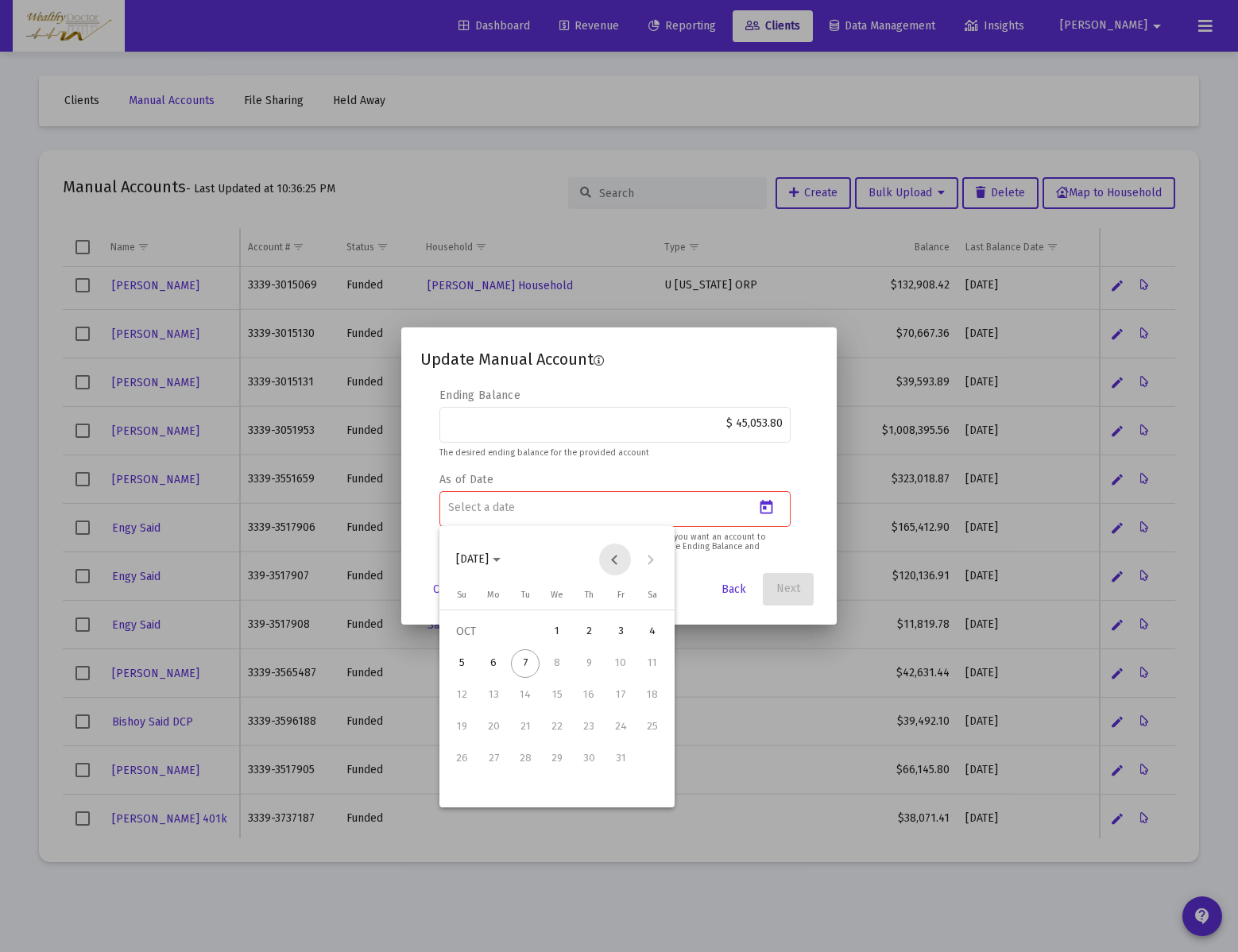
click at [614, 561] on button "Previous month" at bounding box center [615, 559] width 32 height 32
click at [536, 788] on div "30" at bounding box center [525, 790] width 28 height 28
type input "[DATE]"
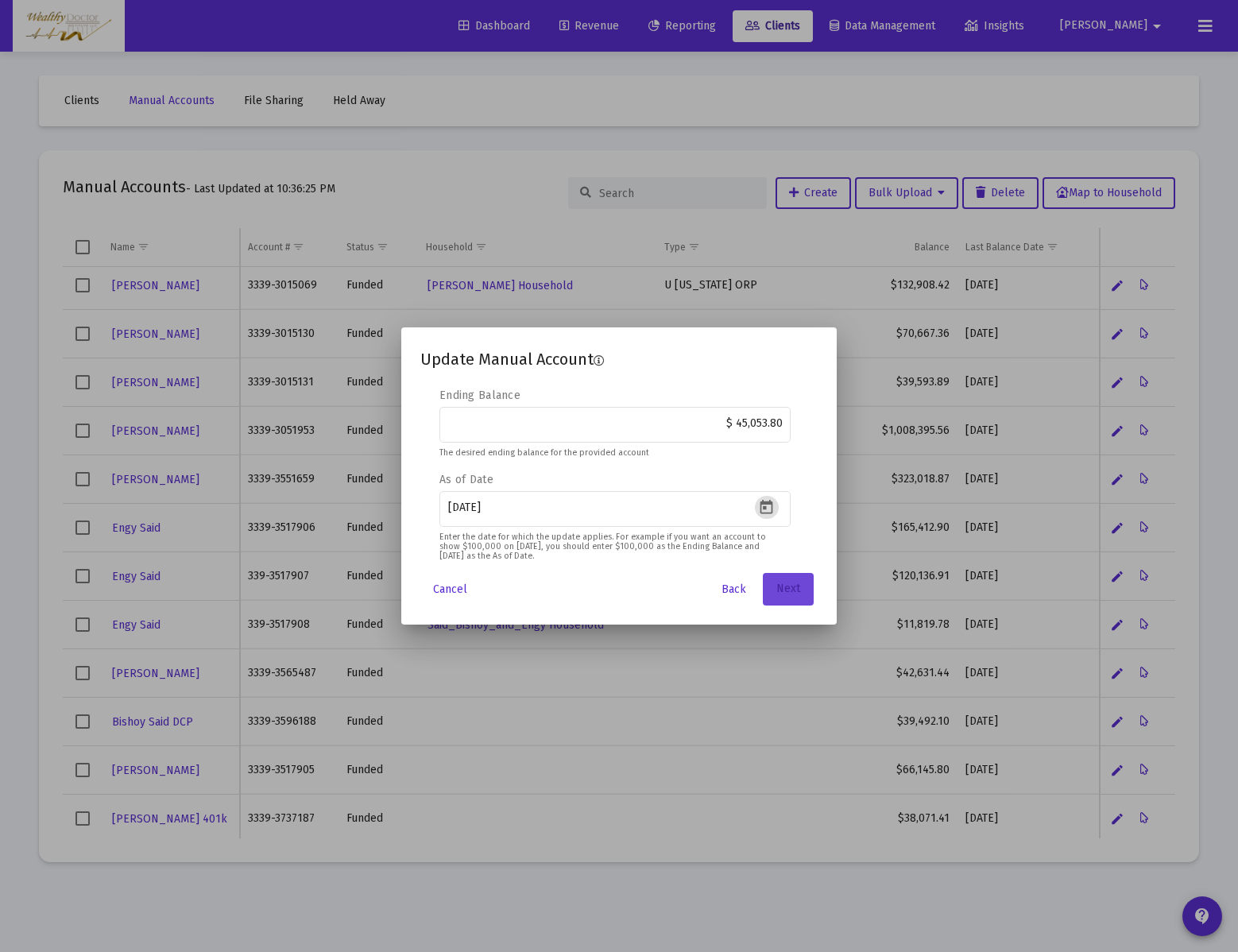
click at [796, 587] on span "Next" at bounding box center [788, 589] width 24 height 14
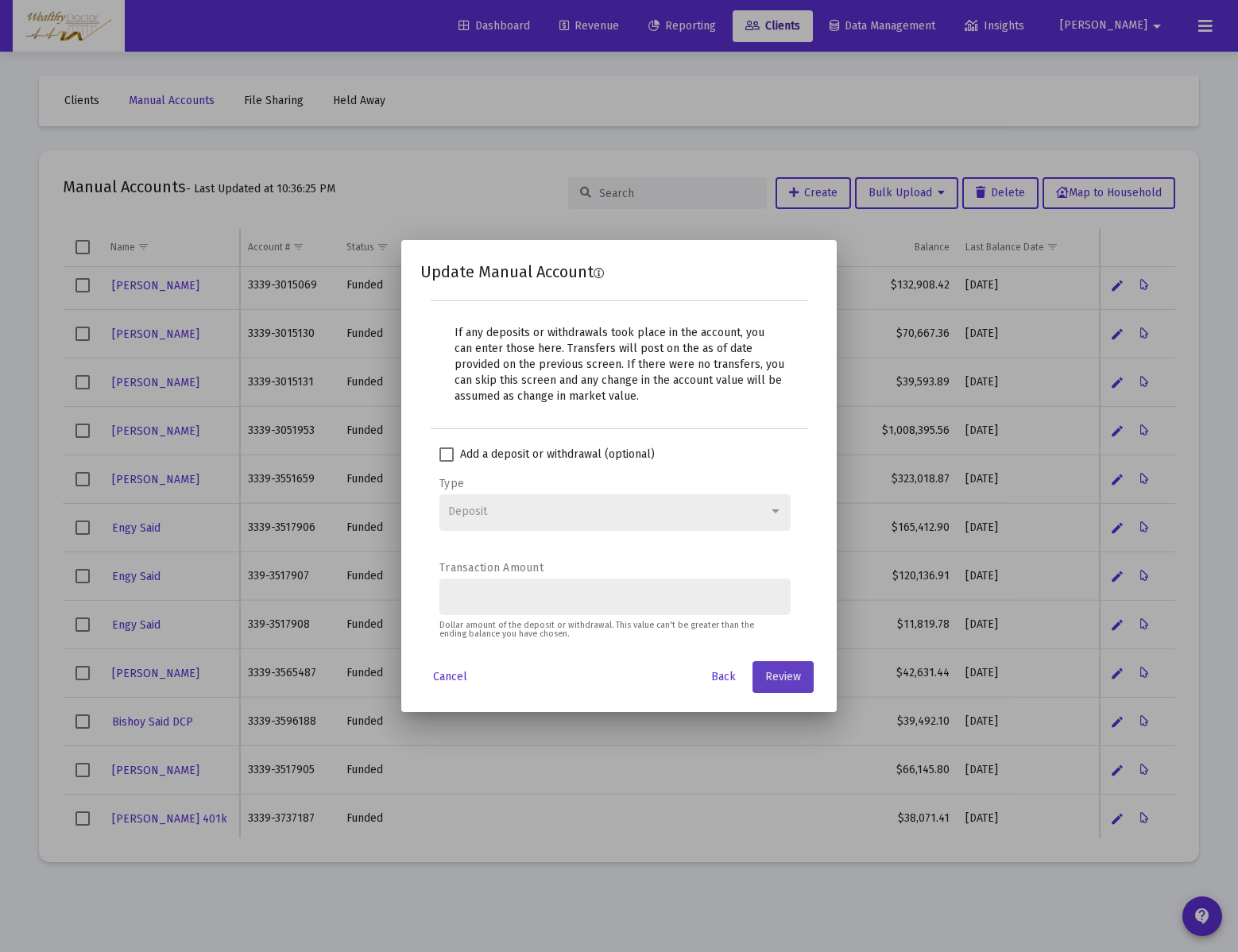
click at [802, 681] on button "Review" at bounding box center [783, 677] width 61 height 32
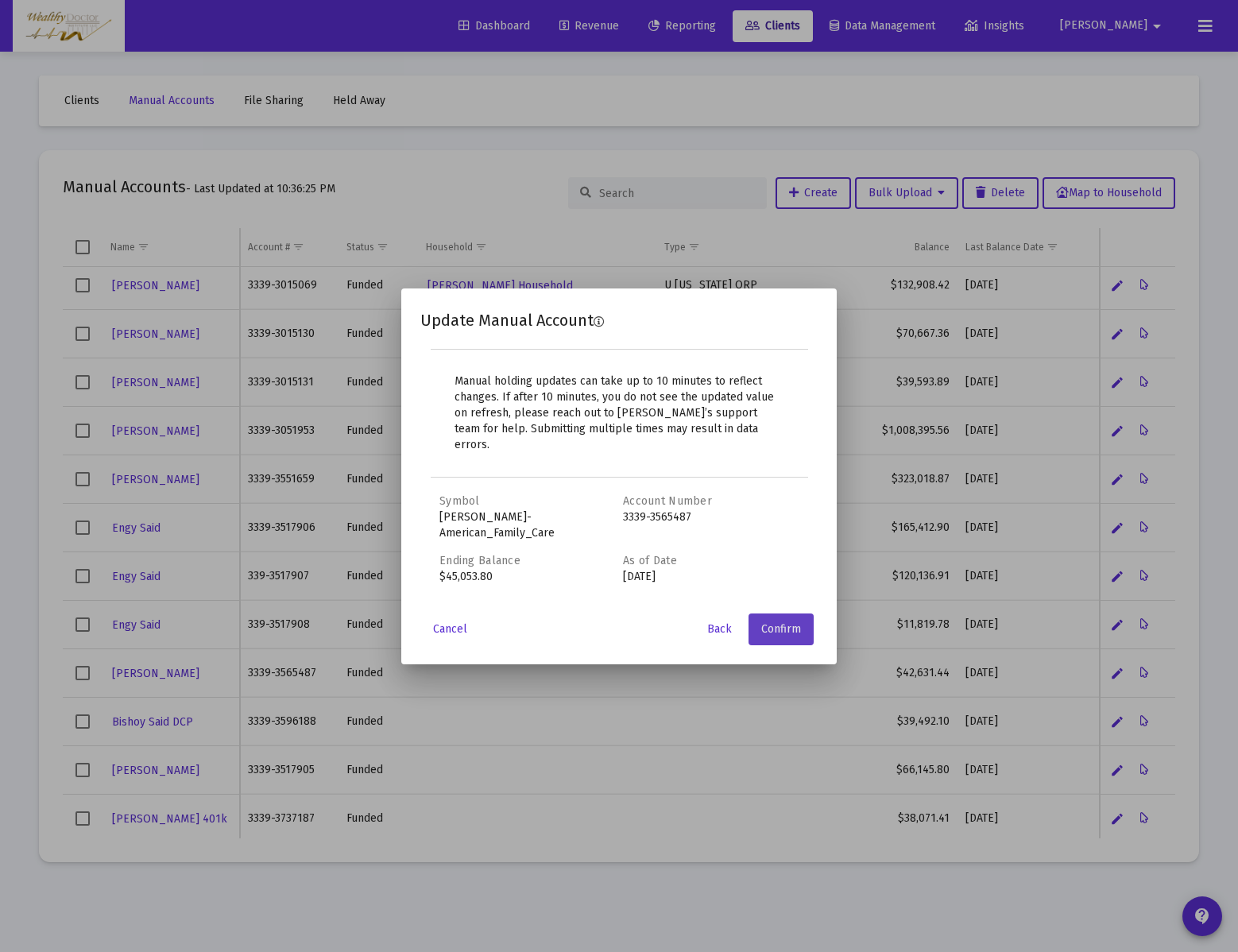
click at [809, 613] on button "Confirm" at bounding box center [781, 629] width 65 height 32
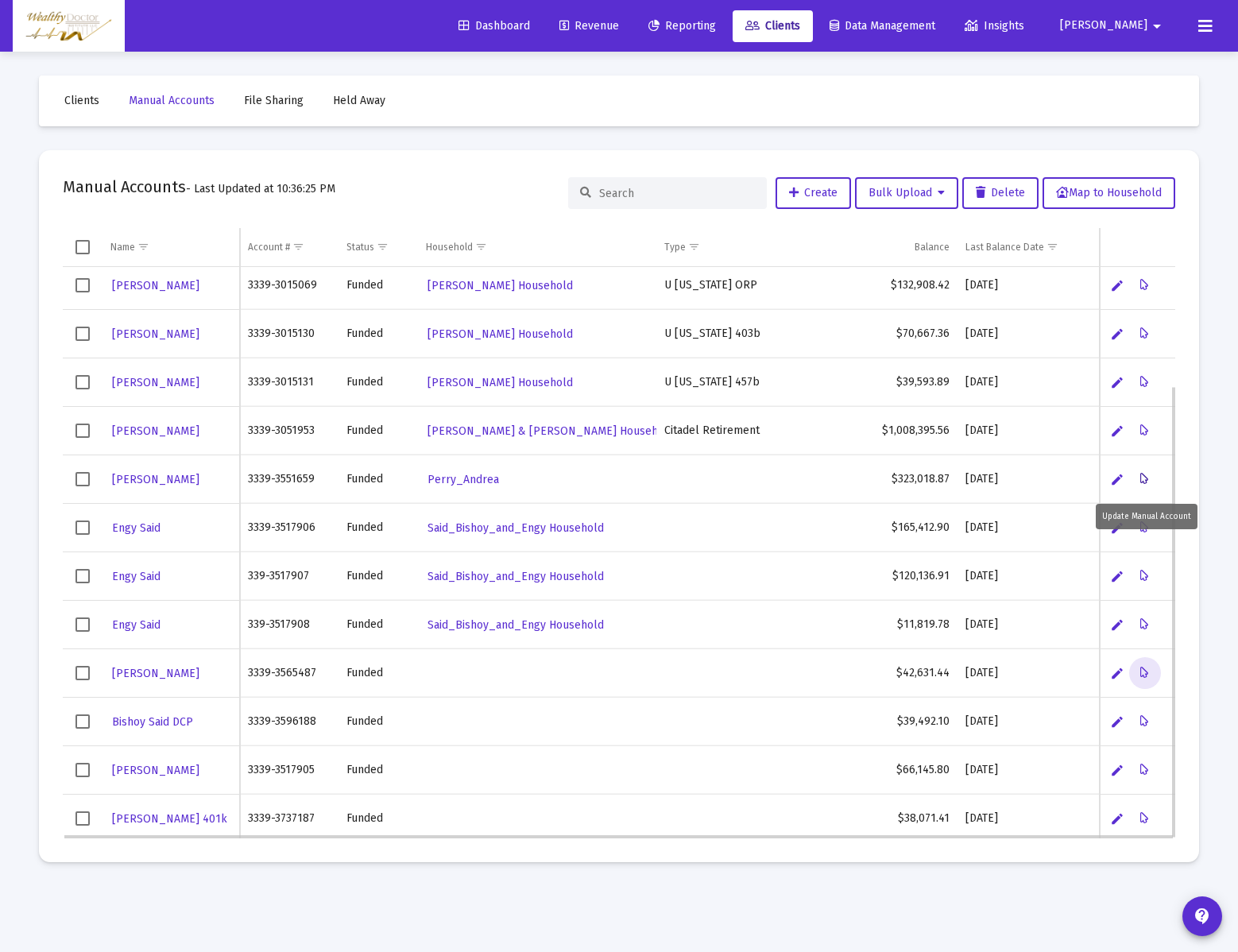
click at [1148, 479] on icon "Data grid" at bounding box center [1145, 479] width 9 height 19
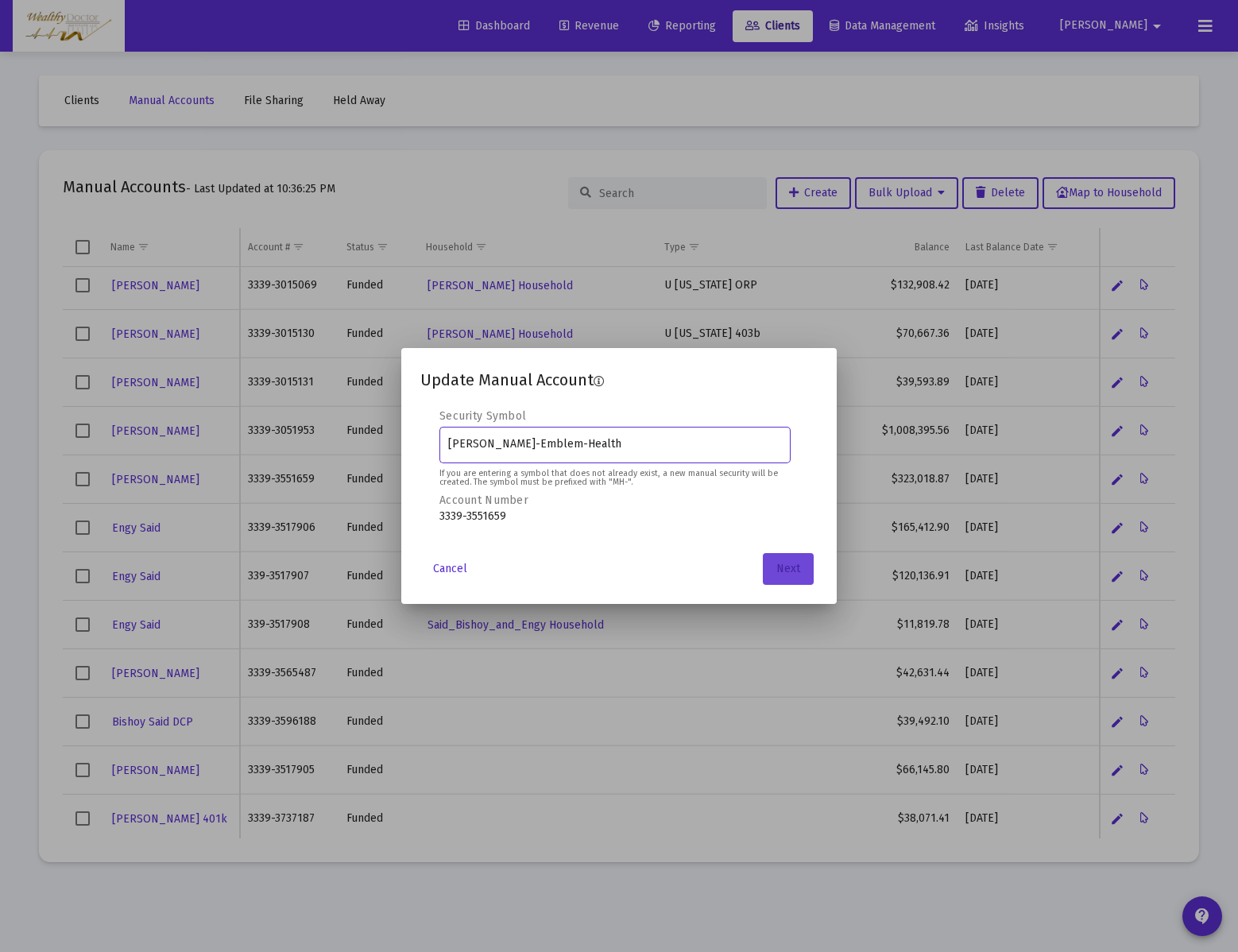
click at [802, 567] on button "Next" at bounding box center [788, 569] width 51 height 32
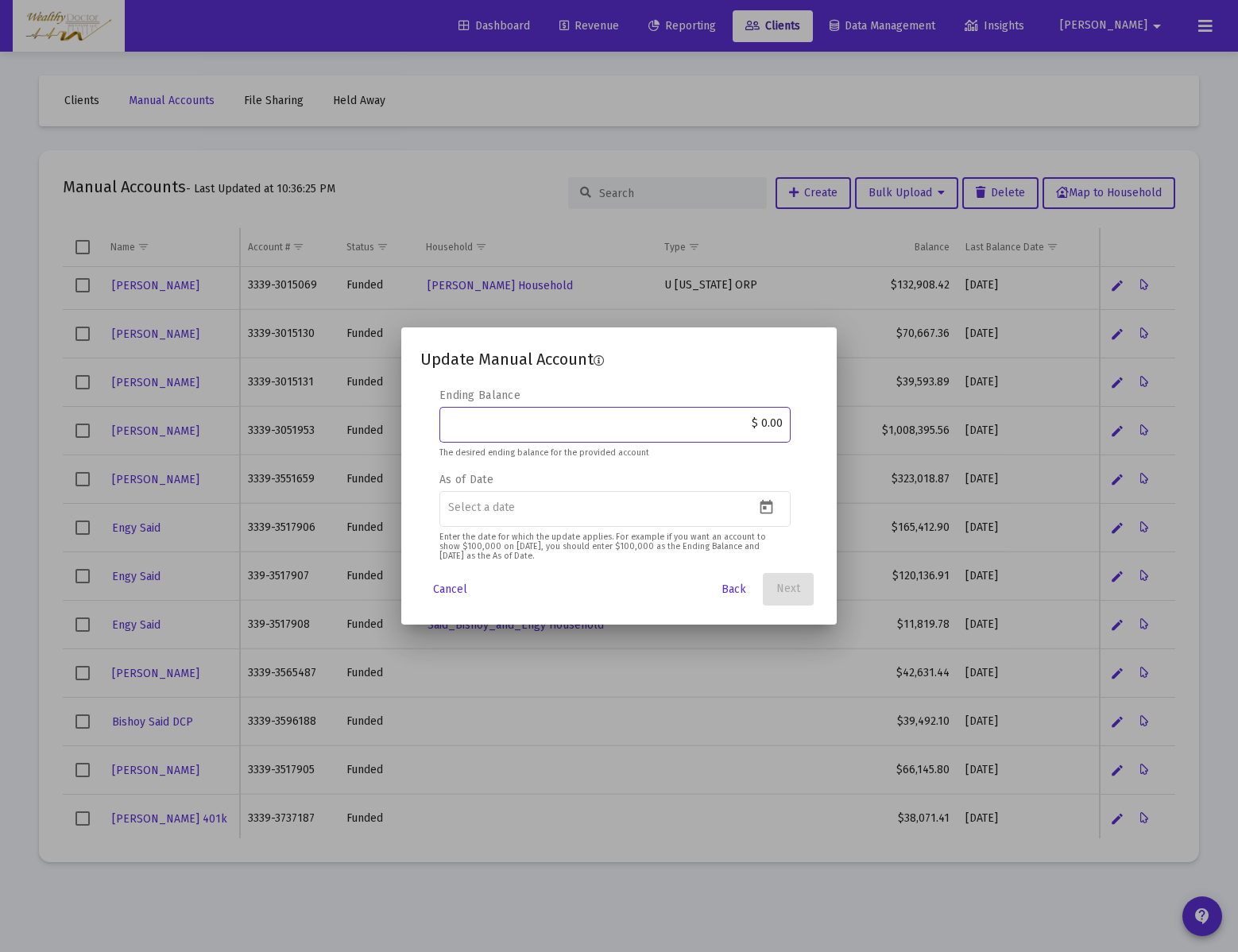
drag, startPoint x: 754, startPoint y: 426, endPoint x: 881, endPoint y: 426, distance: 127.0
click at [881, 426] on div "Update Manual Account Editable create 2 3 4 Security Symbol [PERSON_NAME]-Emble…" at bounding box center [619, 476] width 1238 height 952
type input "$ 366,720.46"
click at [764, 509] on icon "Open calendar" at bounding box center [766, 507] width 16 height 16
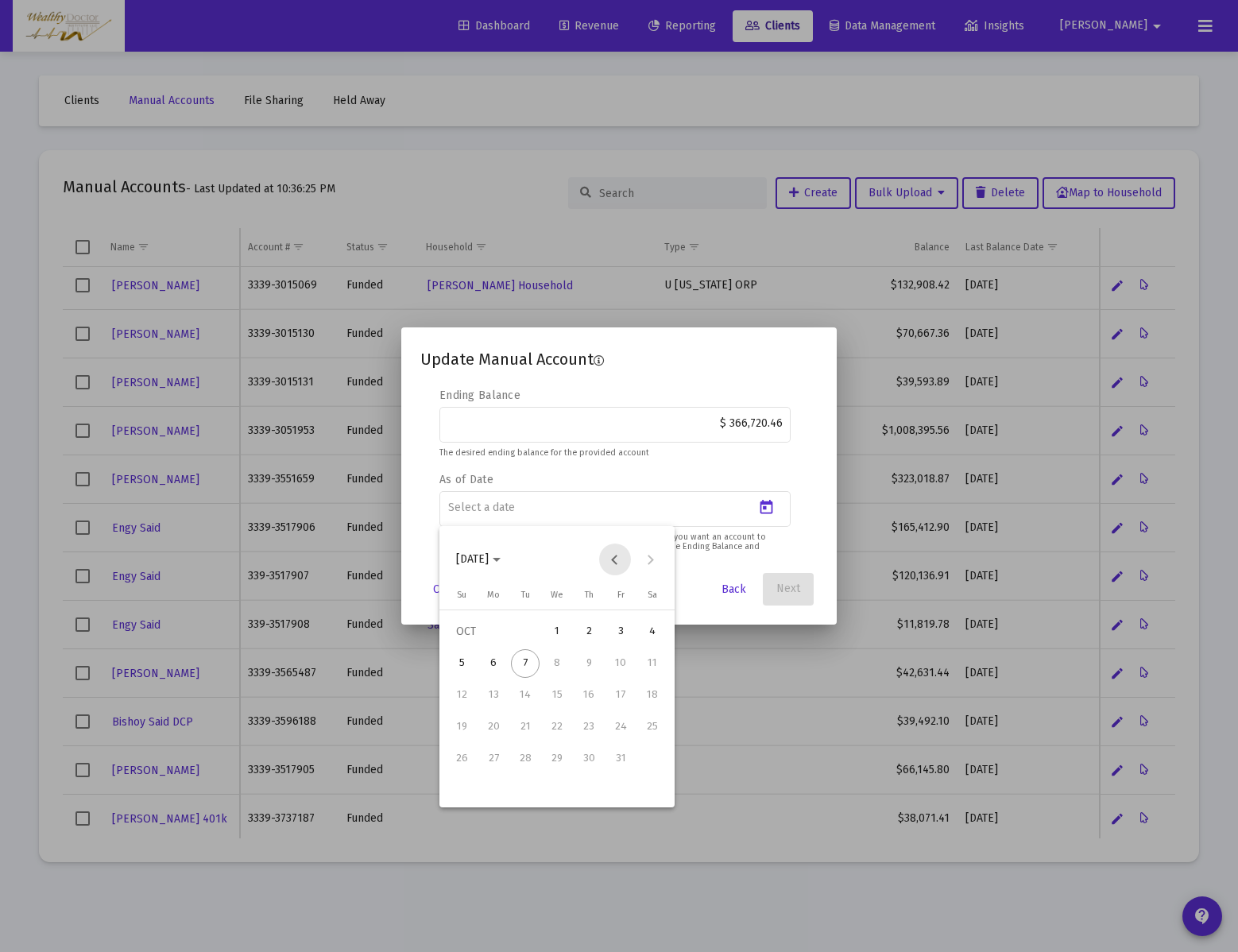
click at [619, 556] on button "Previous month" at bounding box center [615, 559] width 32 height 32
click at [528, 798] on div "30" at bounding box center [525, 790] width 28 height 28
type input "[DATE]"
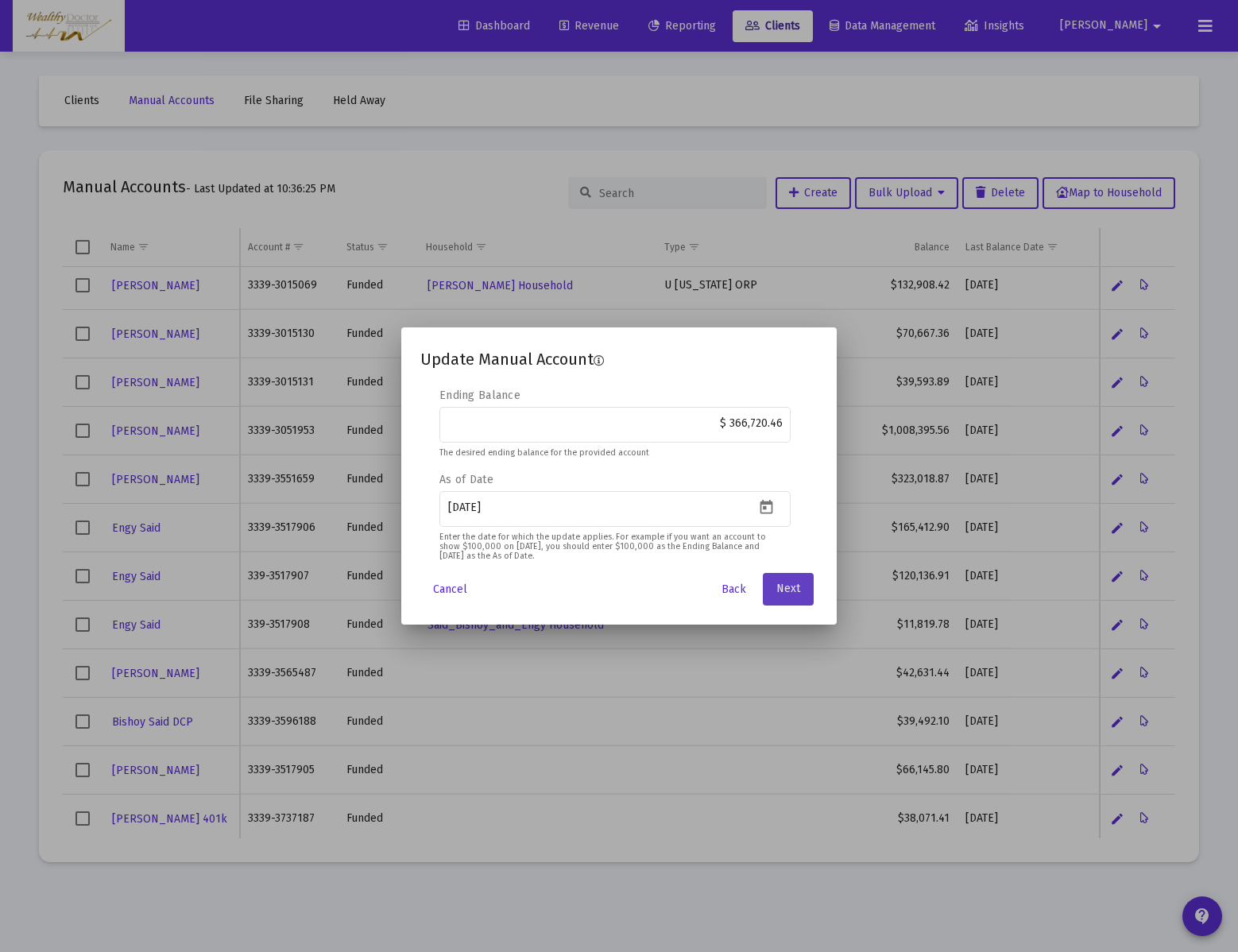
click at [798, 596] on span "Next" at bounding box center [788, 589] width 24 height 14
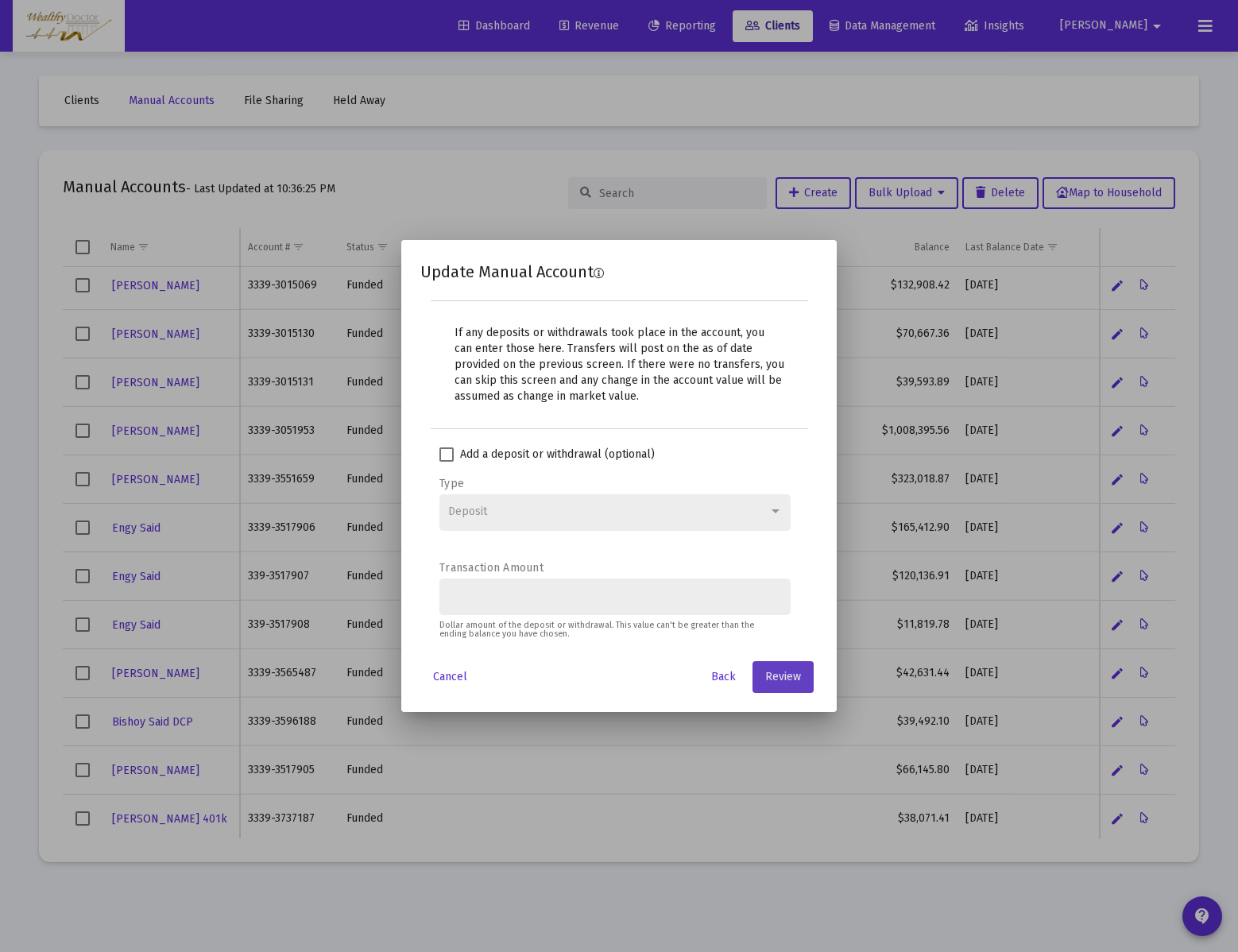
click at [801, 672] on button "Review" at bounding box center [783, 677] width 61 height 32
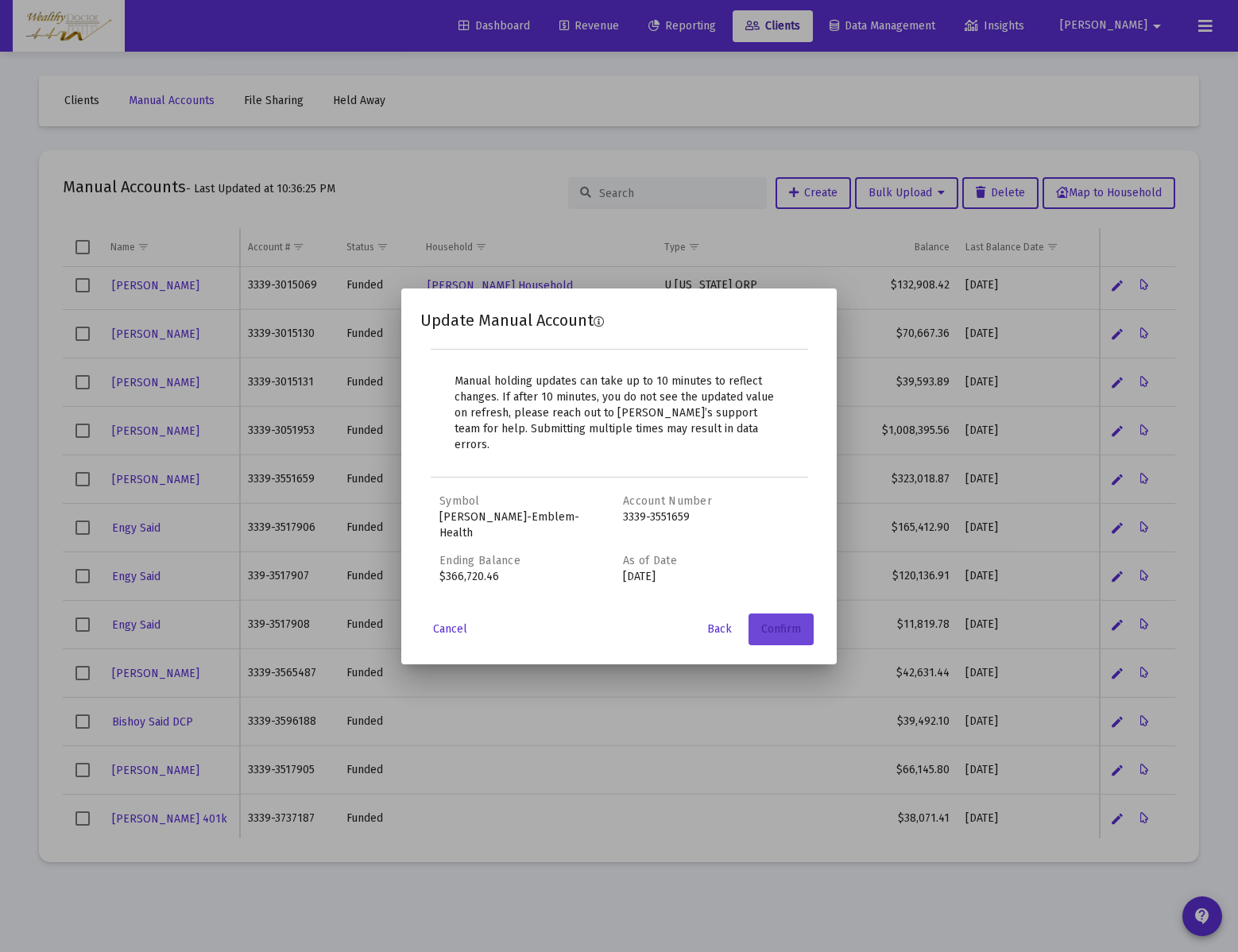
click at [799, 620] on button "Confirm" at bounding box center [781, 629] width 65 height 32
